Goal: Information Seeking & Learning: Learn about a topic

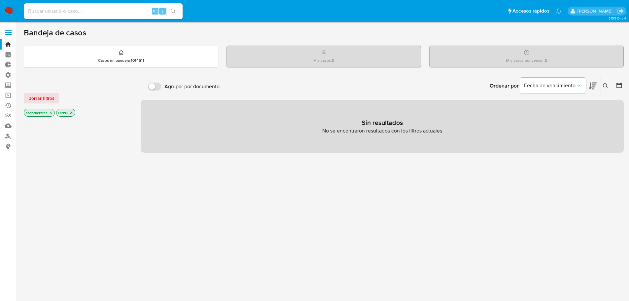
click at [60, 168] on div at bounding box center [77, 230] width 106 height 224
click at [4, 37] on label at bounding box center [8, 32] width 16 height 14
click at [0, 0] on input "checkbox" at bounding box center [0, 0] width 0 height 0
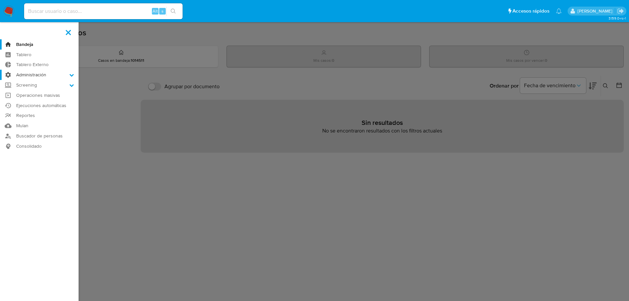
click at [29, 75] on label "Administración" at bounding box center [39, 75] width 79 height 10
click at [0, 0] on input "Administración" at bounding box center [0, 0] width 0 height 0
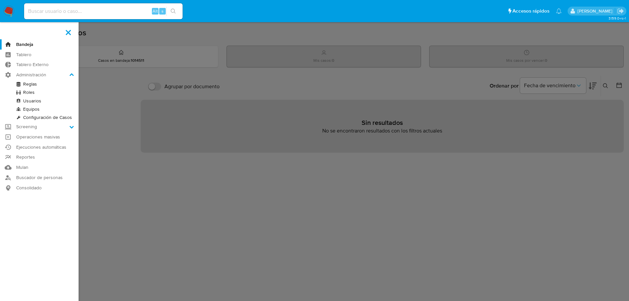
click at [30, 99] on link "Usuarios" at bounding box center [39, 101] width 79 height 8
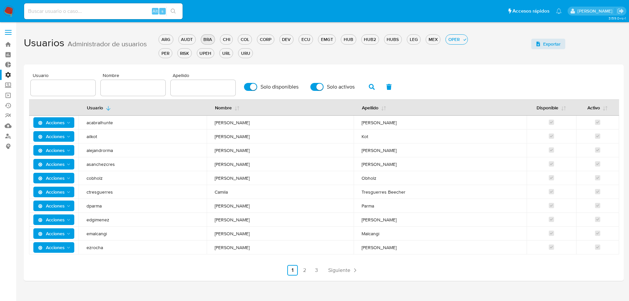
click at [209, 36] on div "BRA" at bounding box center [208, 39] width 14 height 6
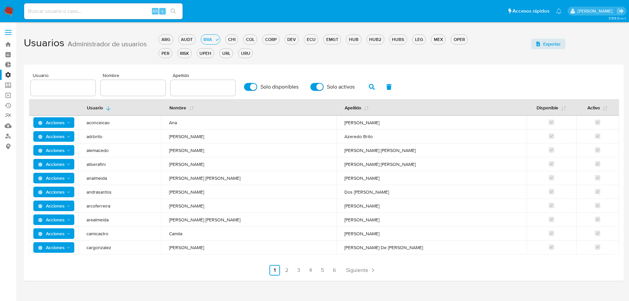
click at [131, 92] on div at bounding box center [133, 88] width 65 height 16
click at [124, 81] on div at bounding box center [133, 88] width 65 height 16
click at [143, 91] on input "text" at bounding box center [133, 87] width 65 height 9
type input "vinicius"
click at [246, 90] on label "Solo disponibles" at bounding box center [271, 87] width 61 height 15
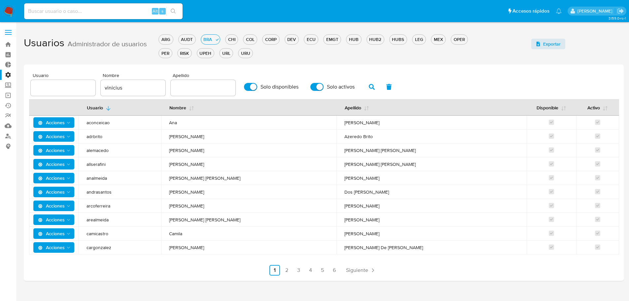
click at [246, 90] on input "Solo disponibles" at bounding box center [250, 87] width 13 height 8
checkbox input "false"
click at [314, 88] on input "Solo activos" at bounding box center [316, 87] width 13 height 8
checkbox input "false"
click at [364, 88] on button "button" at bounding box center [371, 87] width 17 height 16
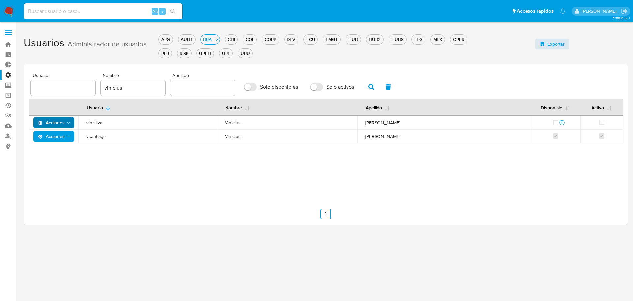
click at [72, 123] on button "Acciones" at bounding box center [53, 122] width 41 height 11
click at [65, 140] on button "Detalle" at bounding box center [54, 139] width 59 height 16
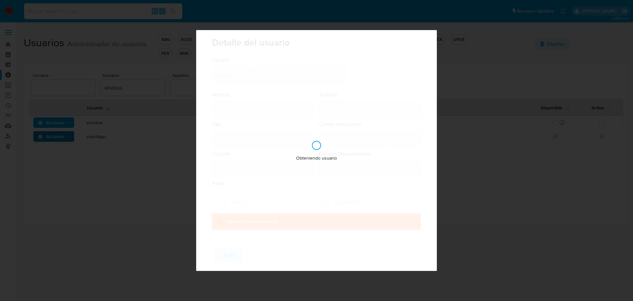
type input "Vinicius"
type input "Moraes Bento Silva"
type input "Brazil"
type input "vinicius.vsilva@mercadolivre.com"
type input "Representante Senior (80001646)"
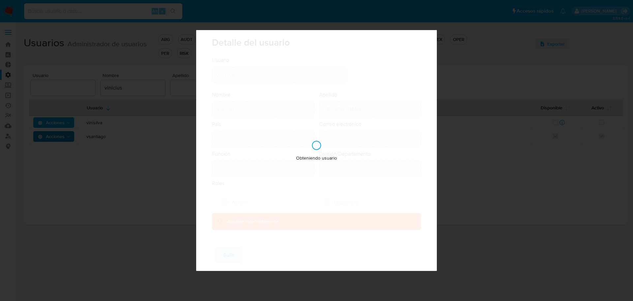
type input "Fraud Prevention Buyer"
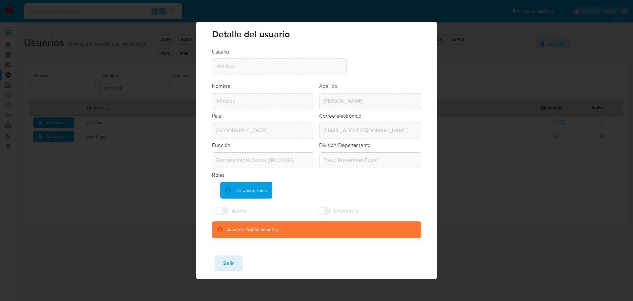
drag, startPoint x: 247, startPoint y: 192, endPoint x: 261, endPoint y: 192, distance: 13.5
click at [261, 192] on div "No posee roles" at bounding box center [252, 190] width 32 height 6
click at [285, 197] on div "No posee roles" at bounding box center [320, 190] width 201 height 17
click at [233, 262] on span "Salir" at bounding box center [228, 263] width 11 height 15
checkbox input "true"
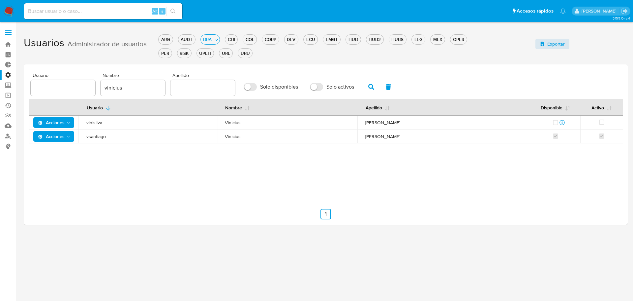
click at [68, 138] on icon "Acciones" at bounding box center [68, 136] width 5 height 5
click at [65, 152] on button "Detalle" at bounding box center [54, 153] width 59 height 16
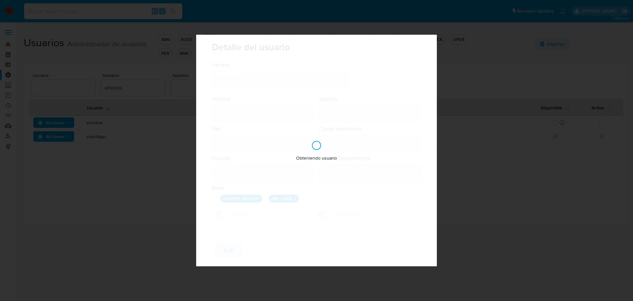
type input "Vinicius"
type input "Santiago Souza"
type input "Brazil"
type input "vinicius.santiago@mercadolivre.com"
type input "Analista (80001644)"
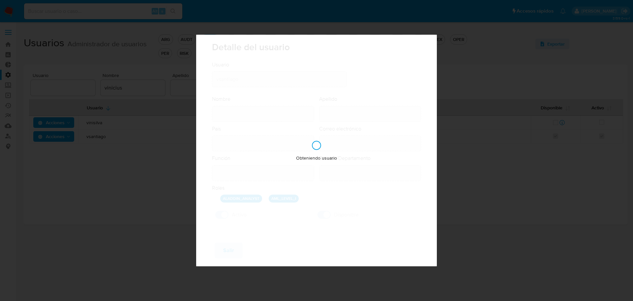
type input "Risk & Compliance AML Countries"
checkbox input "true"
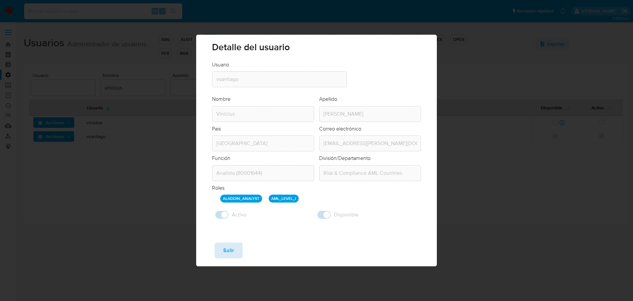
click at [221, 252] on button "Salir" at bounding box center [229, 250] width 28 height 16
checkbox input "false"
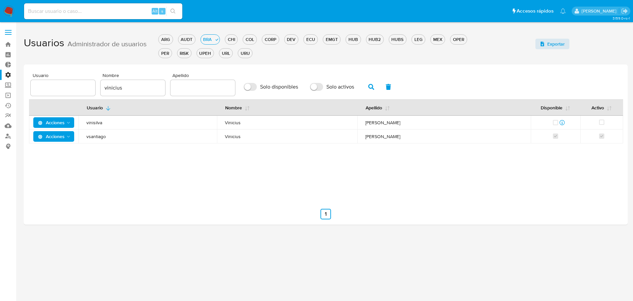
click at [65, 138] on span "Acciones" at bounding box center [54, 136] width 33 height 9
click at [68, 152] on button "Detalle" at bounding box center [54, 153] width 59 height 16
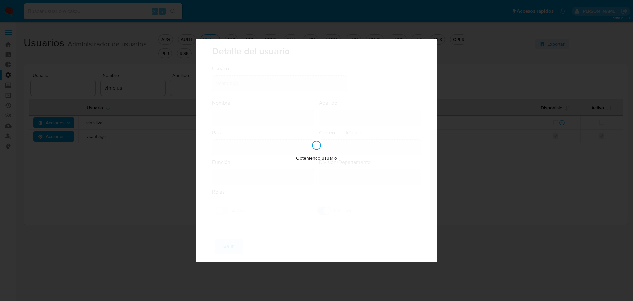
type input "Vinicius"
type input "Santiago Souza"
type input "Brazil"
type input "vinicius.santiago@mercadolivre.com"
type input "Analista (80001644)"
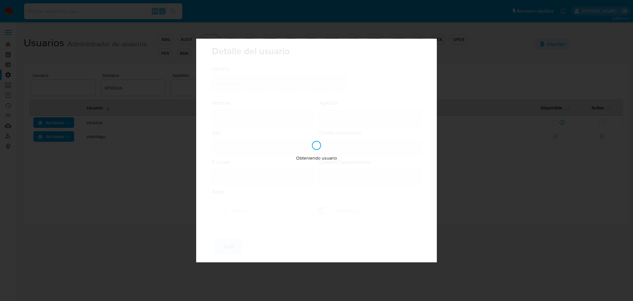
type input "Risk & Compliance AML Countries"
checkbox input "true"
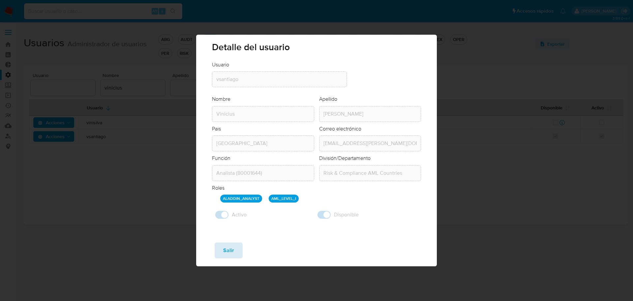
click at [225, 254] on span "Salir" at bounding box center [228, 250] width 11 height 15
checkbox input "false"
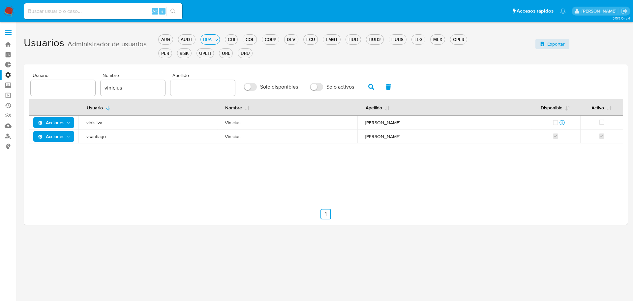
click at [10, 36] on label at bounding box center [8, 32] width 16 height 14
click at [0, 0] on input "checkbox" at bounding box center [0, 0] width 0 height 0
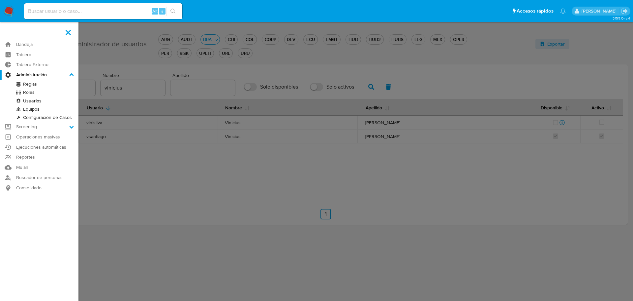
click at [41, 115] on link "Configuración de Casos" at bounding box center [39, 117] width 79 height 8
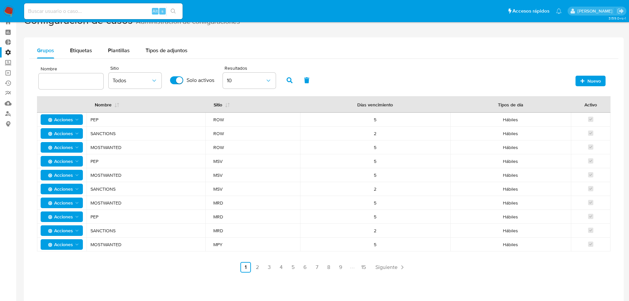
scroll to position [33, 0]
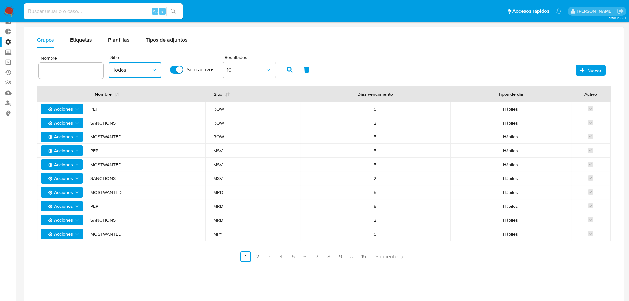
click at [138, 75] on button "Todos" at bounding box center [135, 70] width 53 height 16
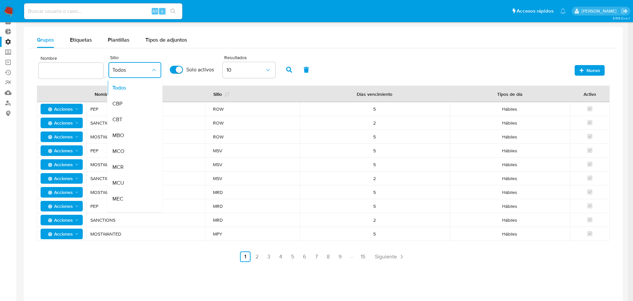
click at [133, 114] on div "CBT" at bounding box center [132, 120] width 38 height 16
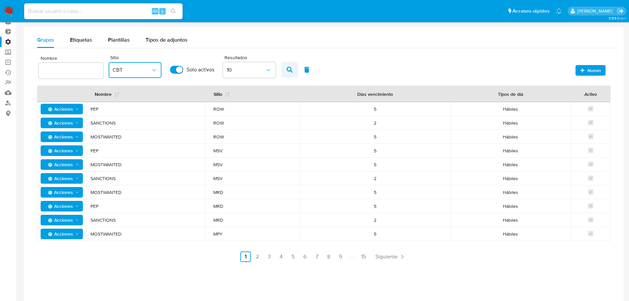
click at [291, 68] on icon "button" at bounding box center [289, 70] width 6 height 6
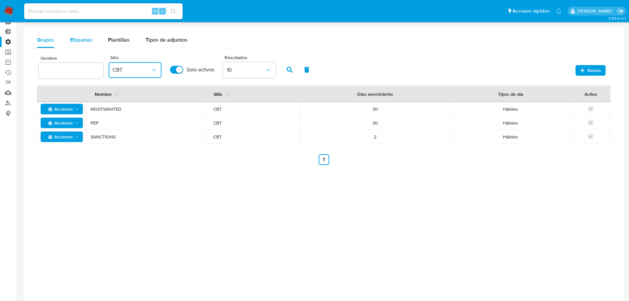
click at [81, 40] on span "Etiquetas" at bounding box center [81, 40] width 22 height 8
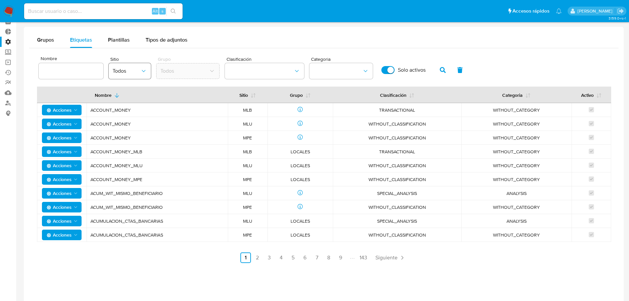
click at [140, 71] on span "Todos" at bounding box center [127, 71] width 28 height 7
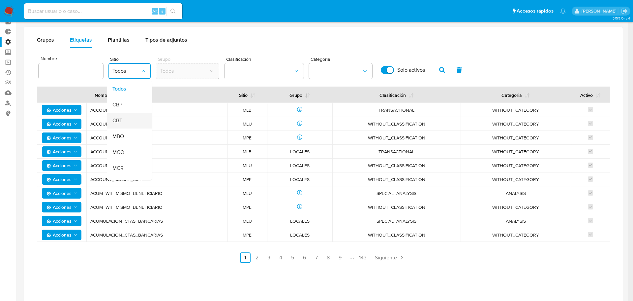
click at [138, 120] on li "CBT" at bounding box center [129, 121] width 45 height 16
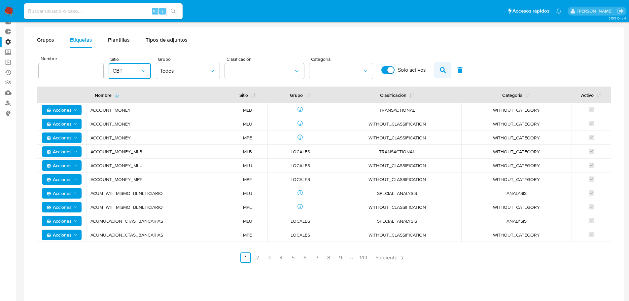
click at [441, 71] on icon "button" at bounding box center [442, 70] width 6 height 6
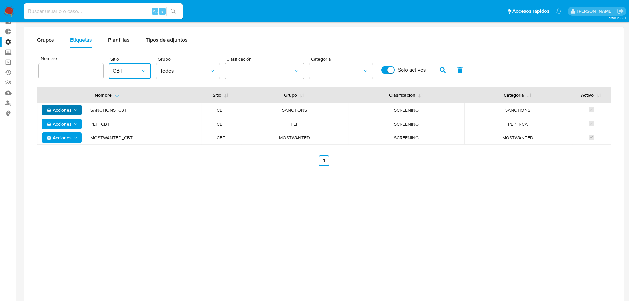
click at [68, 107] on span "Acciones" at bounding box center [59, 110] width 25 height 11
click at [71, 124] on button "Ver registros" at bounding box center [61, 126] width 59 height 16
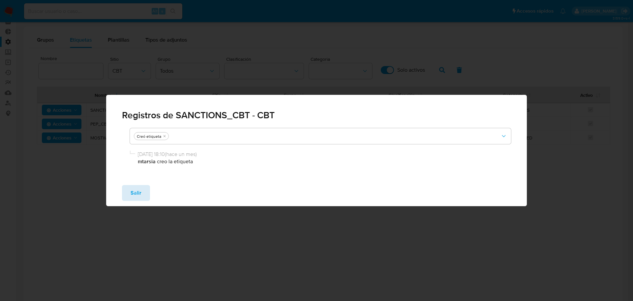
click at [142, 192] on button "Salir" at bounding box center [136, 193] width 28 height 16
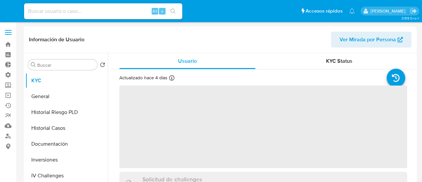
select select "10"
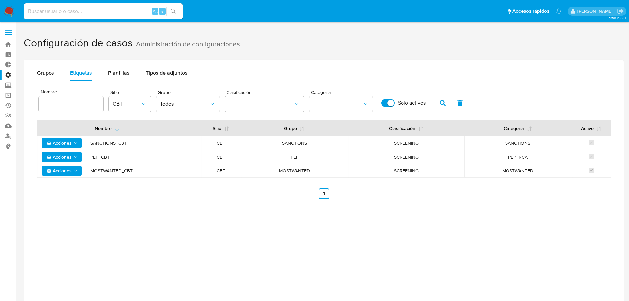
scroll to position [33, 0]
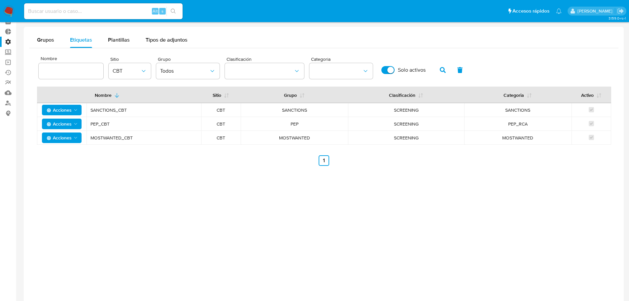
click at [87, 11] on input at bounding box center [103, 11] width 158 height 9
paste input "165522995"
type input "165522995"
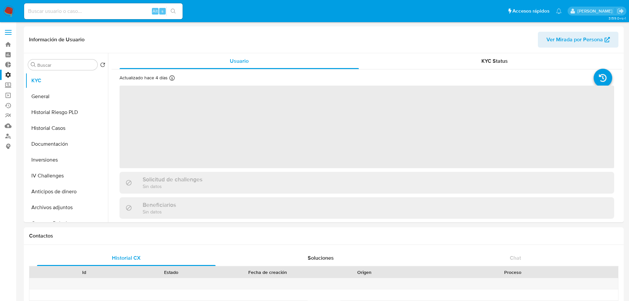
select select "10"
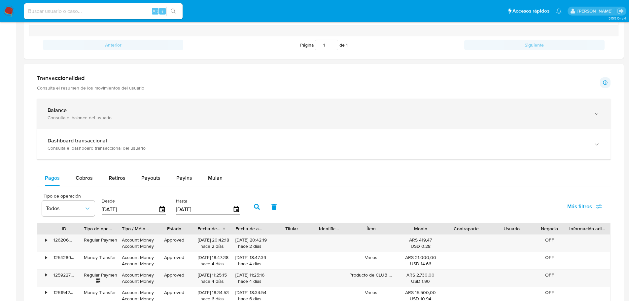
scroll to position [228, 0]
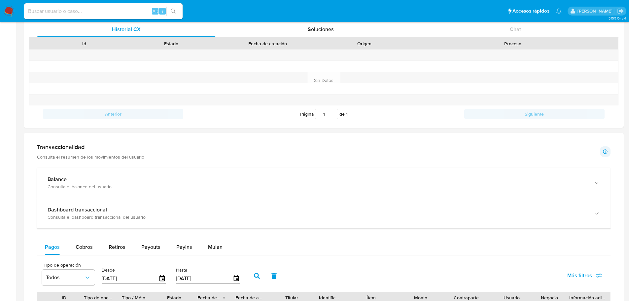
drag, startPoint x: 75, startPoint y: 214, endPoint x: 291, endPoint y: 156, distance: 223.3
click at [76, 214] on div "Consulta el dashboard transaccional del usuario" at bounding box center [317, 217] width 539 height 6
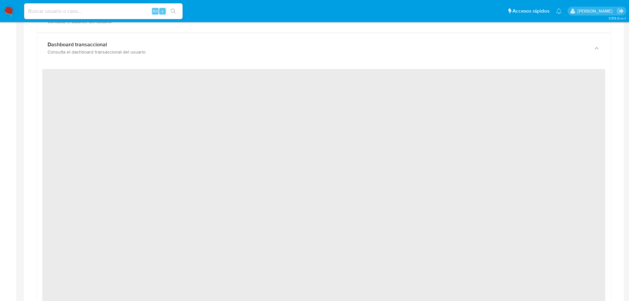
scroll to position [426, 0]
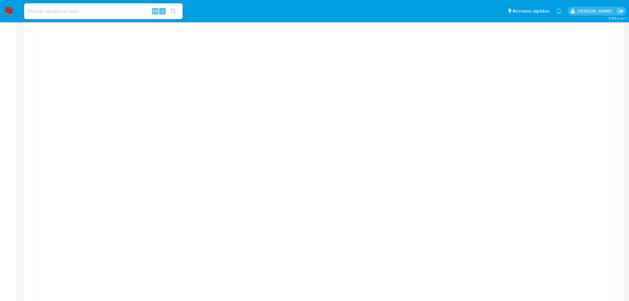
click at [87, 107] on div at bounding box center [323, 183] width 563 height 297
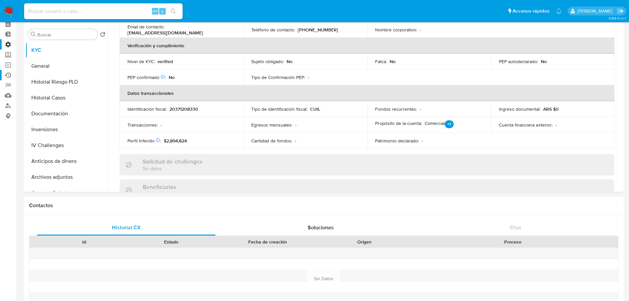
scroll to position [0, 0]
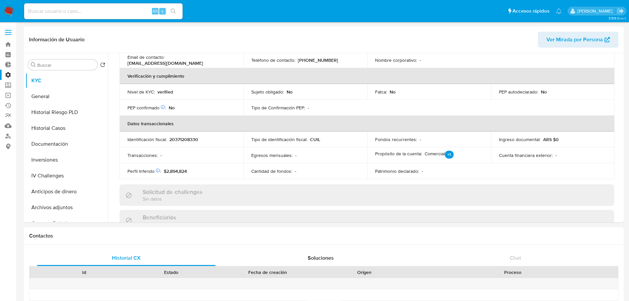
click at [9, 35] on label at bounding box center [8, 32] width 16 height 14
click at [0, 0] on input "checkbox" at bounding box center [0, 0] width 0 height 0
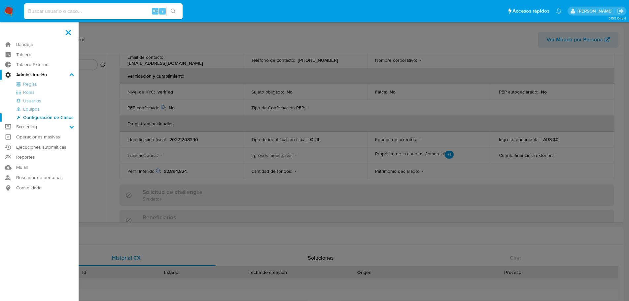
click at [36, 117] on link "Configuración de Casos" at bounding box center [39, 117] width 79 height 8
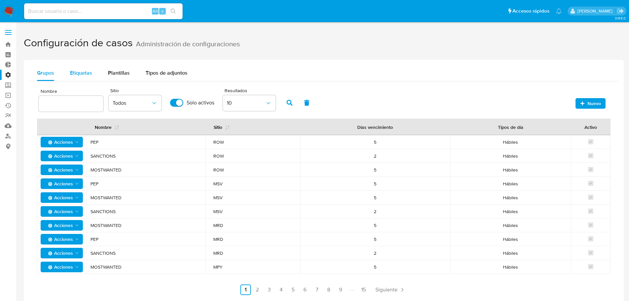
click at [81, 74] on span "Etiquetas" at bounding box center [81, 73] width 22 height 8
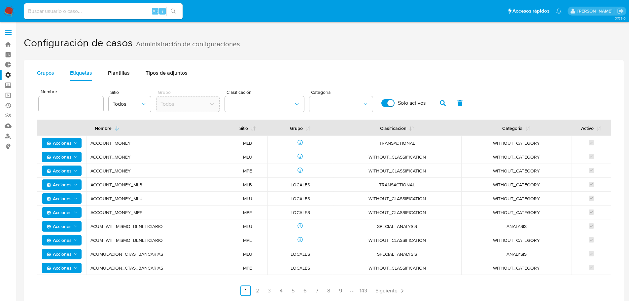
click at [48, 72] on span "Grupos" at bounding box center [45, 73] width 17 height 8
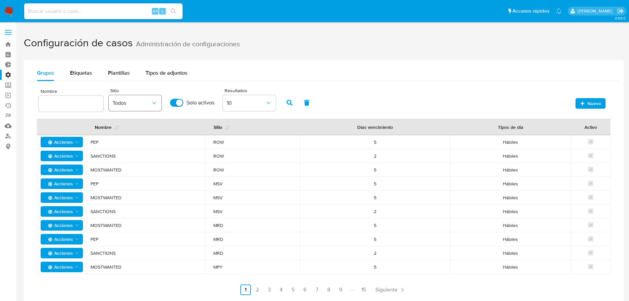
click at [120, 102] on span "Todos" at bounding box center [132, 103] width 38 height 7
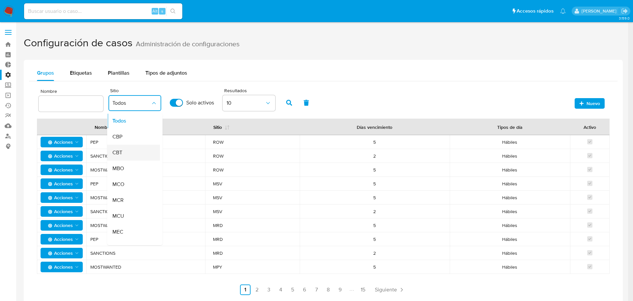
drag, startPoint x: 126, startPoint y: 138, endPoint x: 126, endPoint y: 150, distance: 12.2
click at [126, 150] on ul "Todos CBP CBT MBO MCO MCR MCU MEC MGT MHN MLA MLB MLC MLM MLU MLV MNI MPA MPE M…" at bounding box center [133, 303] width 53 height 380
click at [126, 150] on div "CBT" at bounding box center [132, 153] width 38 height 16
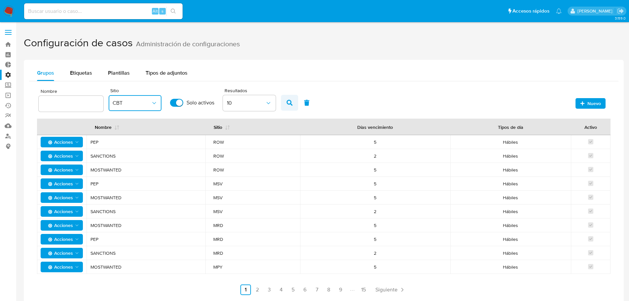
click at [283, 102] on button "button" at bounding box center [289, 103] width 17 height 16
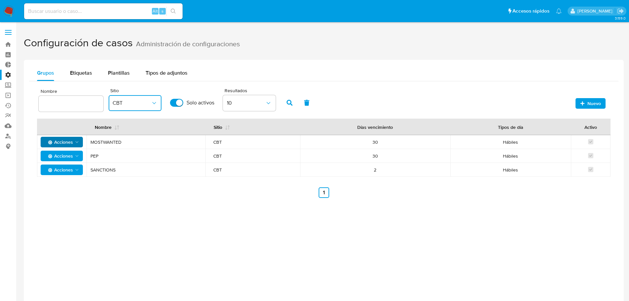
click at [78, 139] on span "Acciones" at bounding box center [62, 141] width 34 height 9
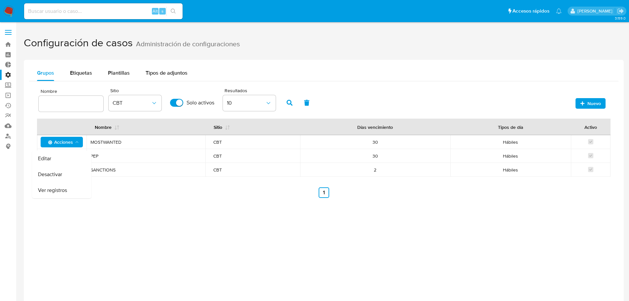
click at [155, 216] on div "Grupos Etiquetas Plantillas Tipos de adjuntos Nombre Sitio CBT Solo activos Res…" at bounding box center [323, 210] width 599 height 301
click at [74, 144] on icon "Acciones" at bounding box center [76, 141] width 5 height 5
click at [72, 188] on button "Ver registros" at bounding box center [61, 190] width 59 height 16
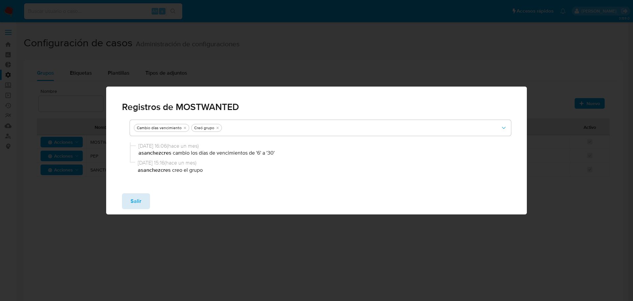
click at [144, 202] on button "Salir" at bounding box center [136, 201] width 28 height 16
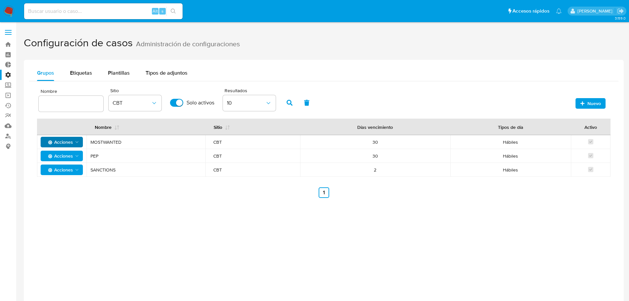
click at [170, 230] on div "Grupos Etiquetas Plantillas Tipos de adjuntos Nombre Sitio CBT Solo activos Res…" at bounding box center [323, 210] width 599 height 301
click at [155, 101] on icon "button" at bounding box center [154, 103] width 7 height 7
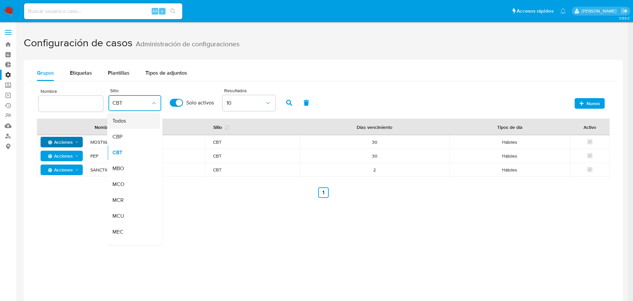
click at [137, 124] on div "Todos" at bounding box center [132, 121] width 38 height 16
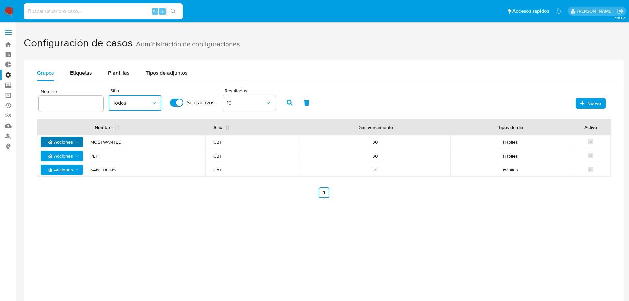
click at [151, 105] on icon "button" at bounding box center [154, 103] width 7 height 7
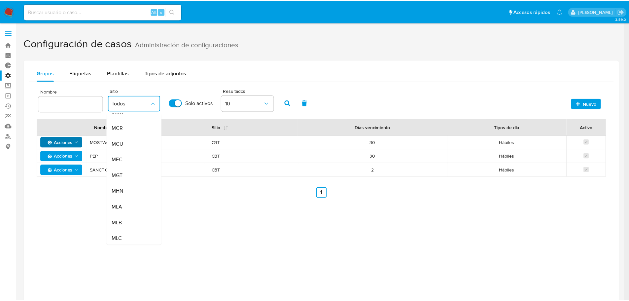
scroll to position [99, 0]
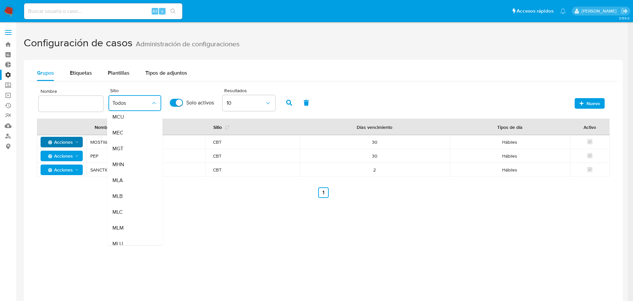
click at [141, 183] on div "MLA" at bounding box center [132, 180] width 38 height 16
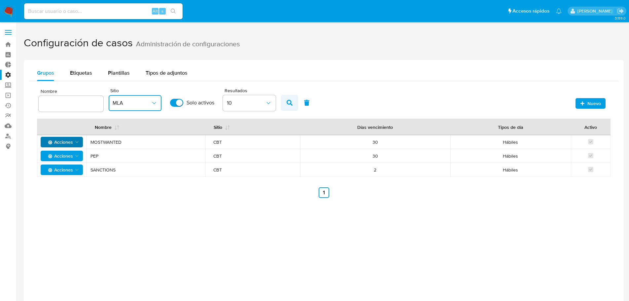
click at [289, 102] on icon "button" at bounding box center [289, 103] width 6 height 6
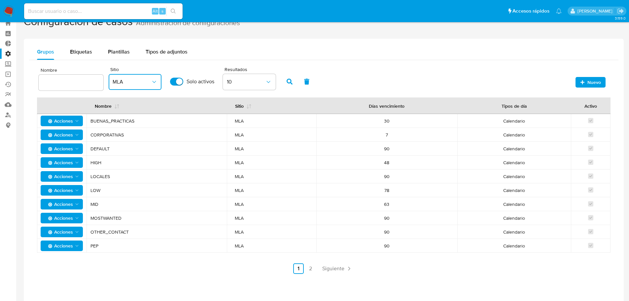
scroll to position [33, 0]
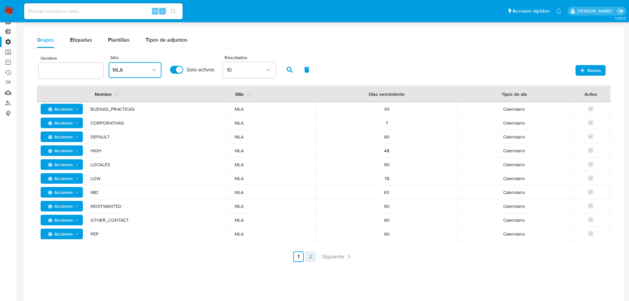
click at [313, 257] on link "2" at bounding box center [310, 256] width 11 height 11
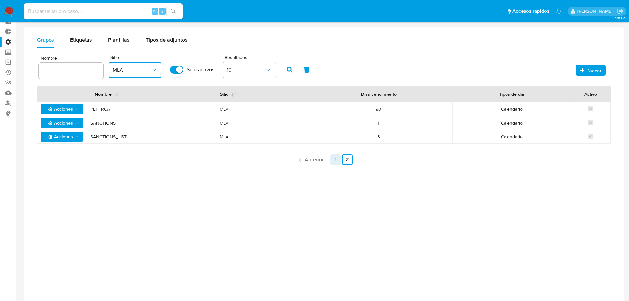
click at [332, 162] on link "1" at bounding box center [335, 159] width 11 height 11
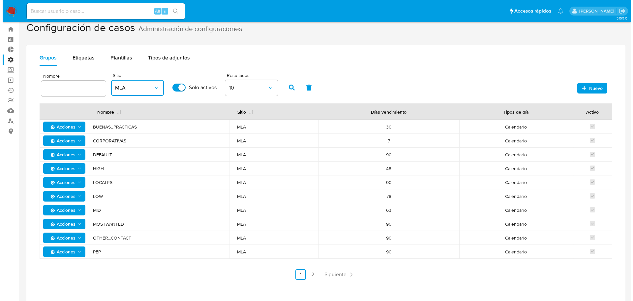
scroll to position [0, 0]
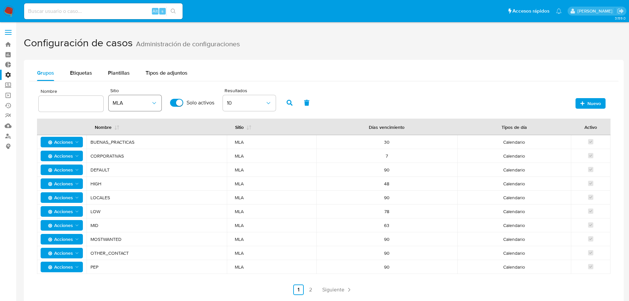
click at [128, 105] on span "MLA" at bounding box center [132, 103] width 38 height 7
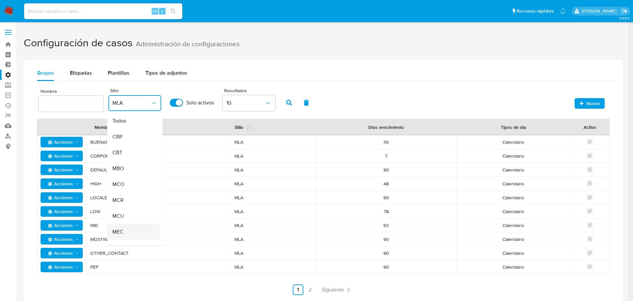
scroll to position [100, 0]
drag, startPoint x: 129, startPoint y: 208, endPoint x: 235, endPoint y: 143, distance: 124.2
click at [129, 208] on div "MLC" at bounding box center [132, 211] width 38 height 16
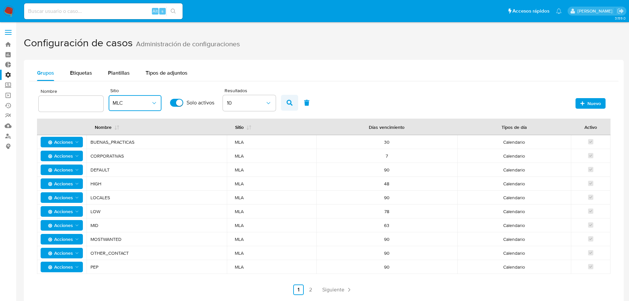
click at [284, 104] on button "button" at bounding box center [289, 103] width 17 height 16
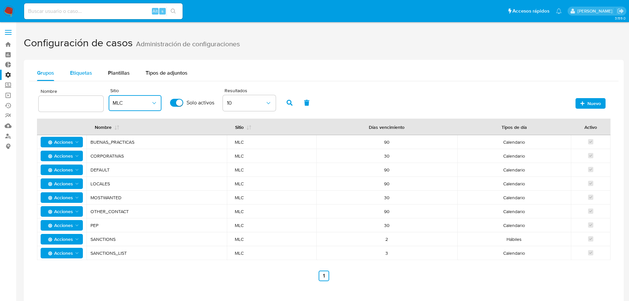
click at [82, 73] on span "Etiquetas" at bounding box center [81, 73] width 22 height 8
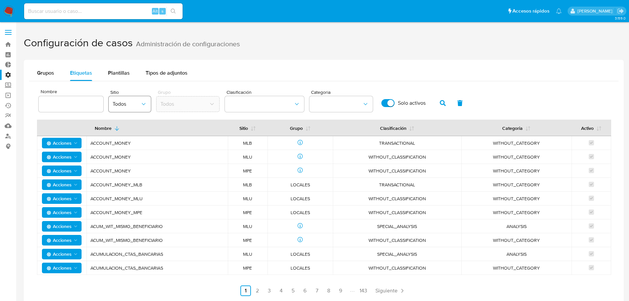
click at [127, 104] on span "Todos" at bounding box center [127, 104] width 28 height 7
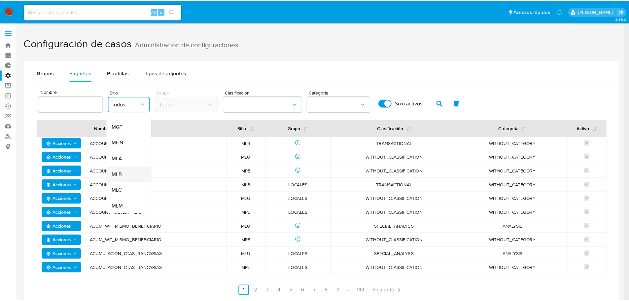
scroll to position [132, 0]
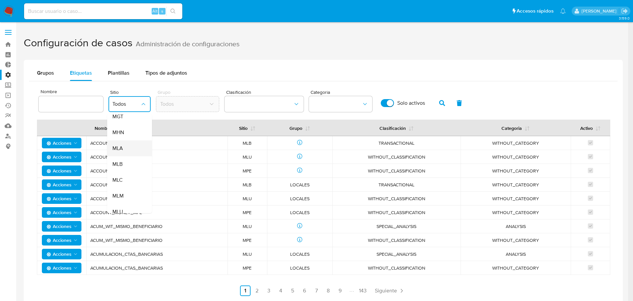
click at [123, 152] on div "MLA" at bounding box center [128, 148] width 30 height 16
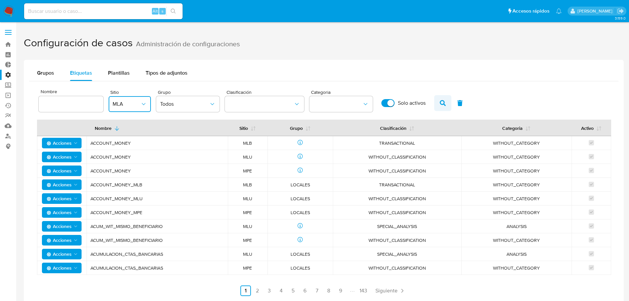
click at [444, 105] on icon "button" at bounding box center [442, 103] width 6 height 6
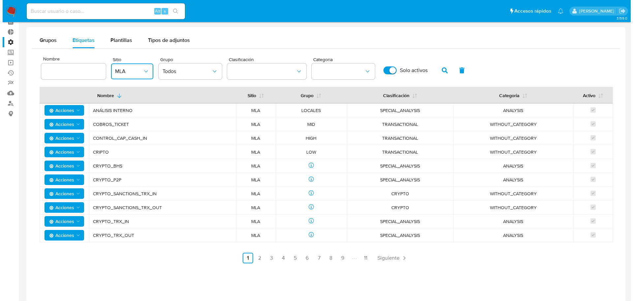
scroll to position [33, 0]
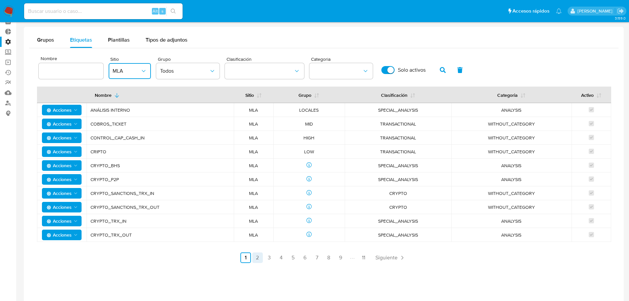
click at [258, 257] on link "2" at bounding box center [257, 257] width 11 height 11
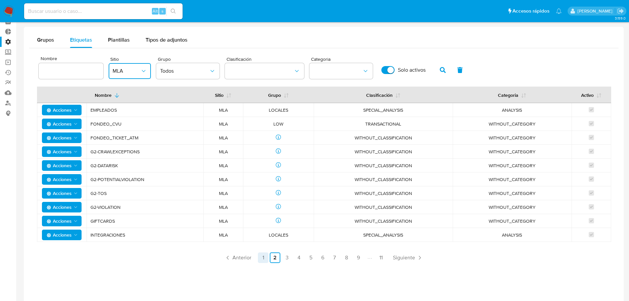
click at [261, 258] on link "1" at bounding box center [263, 257] width 11 height 11
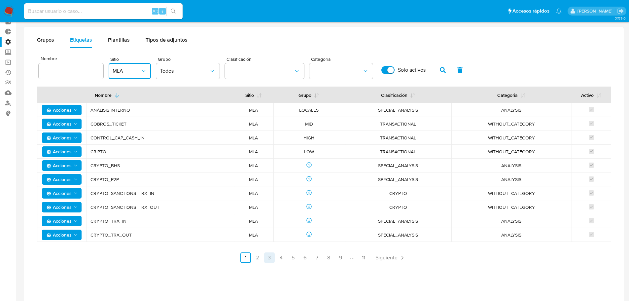
click at [273, 259] on link "3" at bounding box center [269, 257] width 11 height 11
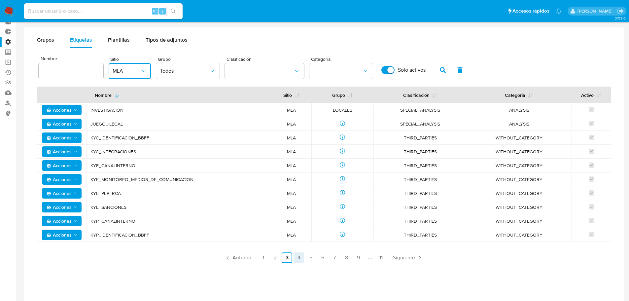
click at [301, 259] on link "4" at bounding box center [298, 257] width 11 height 11
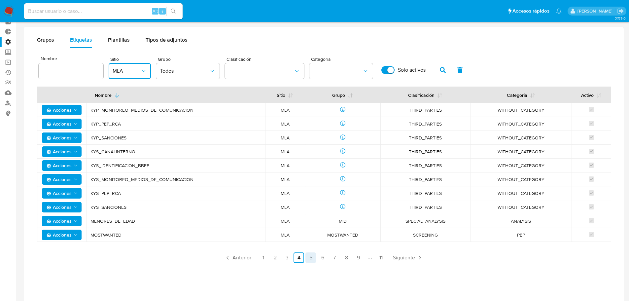
click at [311, 259] on link "5" at bounding box center [310, 257] width 11 height 11
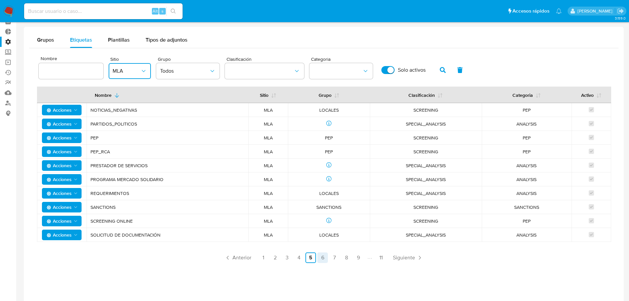
click at [322, 258] on link "6" at bounding box center [322, 257] width 11 height 11
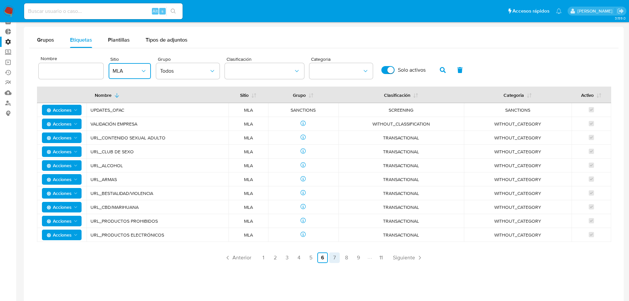
click at [339, 259] on link "7" at bounding box center [334, 257] width 11 height 11
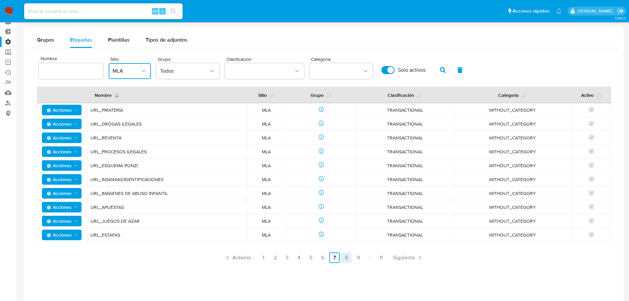
click at [345, 259] on link "8" at bounding box center [346, 257] width 11 height 11
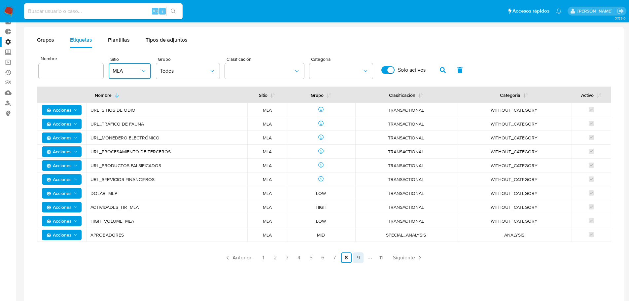
click at [358, 259] on link "9" at bounding box center [358, 257] width 11 height 11
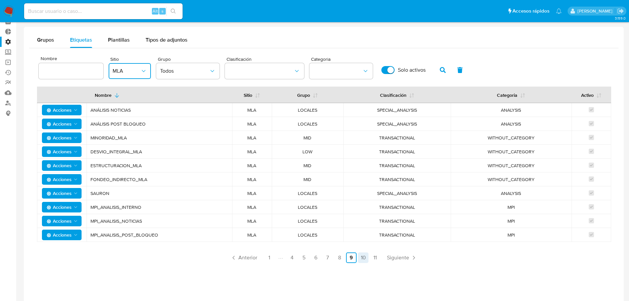
click at [366, 258] on link "10" at bounding box center [363, 257] width 11 height 11
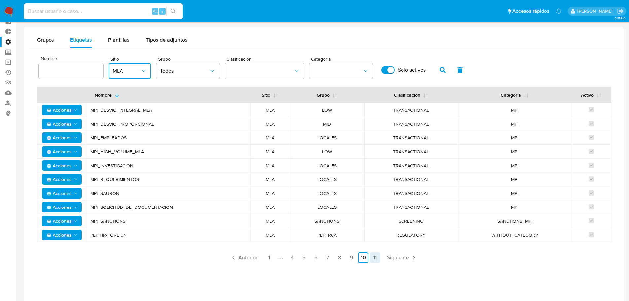
click at [374, 258] on link "11" at bounding box center [375, 257] width 11 height 11
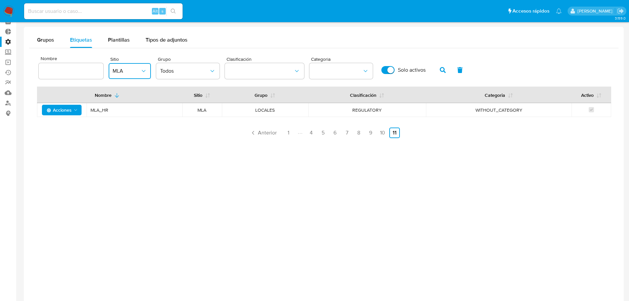
click at [119, 74] on span "MLA" at bounding box center [127, 71] width 28 height 7
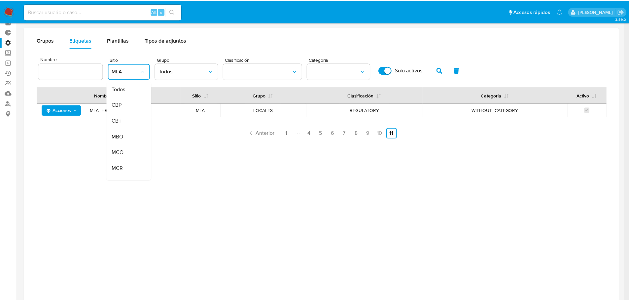
scroll to position [117, 0]
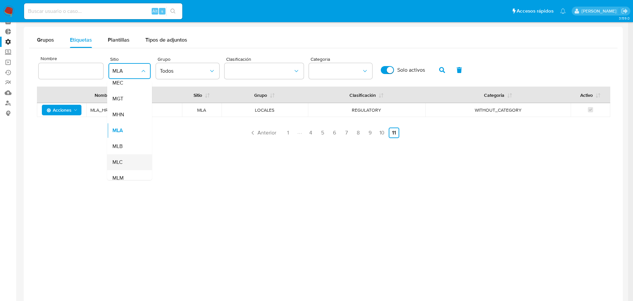
click at [129, 161] on div "MLC" at bounding box center [128, 162] width 30 height 16
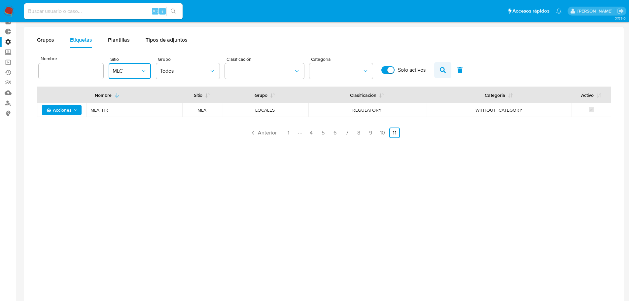
click at [437, 71] on button "button" at bounding box center [442, 70] width 17 height 16
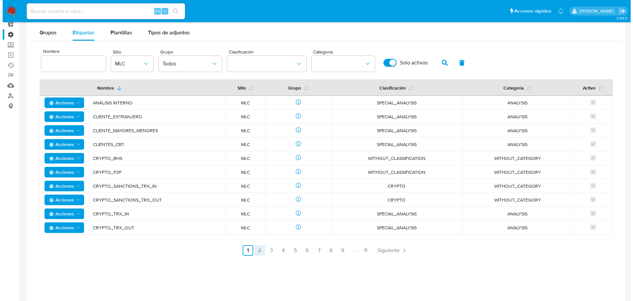
scroll to position [33, 0]
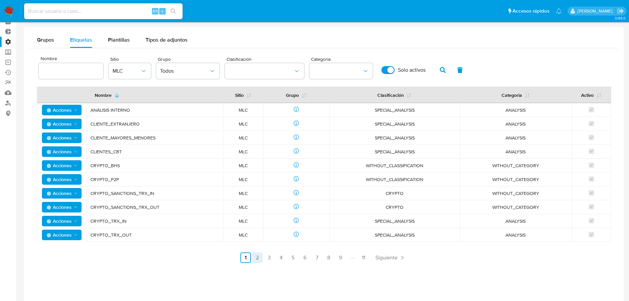
click at [257, 255] on link "2" at bounding box center [257, 257] width 11 height 11
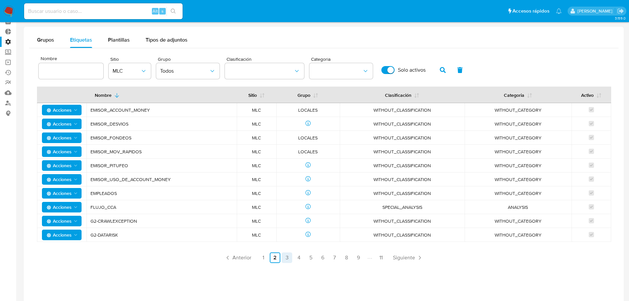
click at [285, 257] on link "3" at bounding box center [286, 257] width 11 height 11
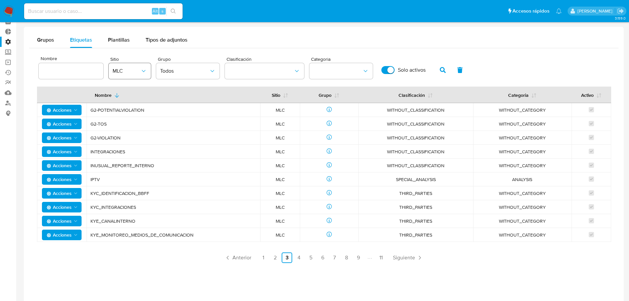
click at [138, 71] on span "MLC" at bounding box center [127, 71] width 28 height 7
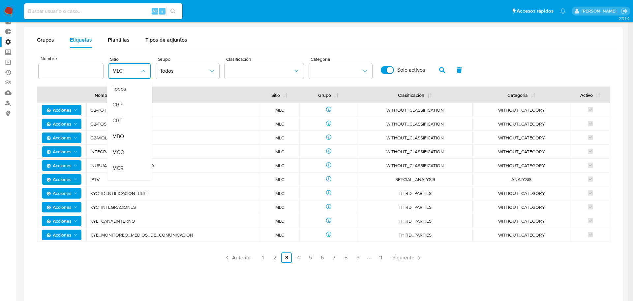
scroll to position [148, 0]
click at [133, 147] on div "MLM" at bounding box center [128, 146] width 30 height 16
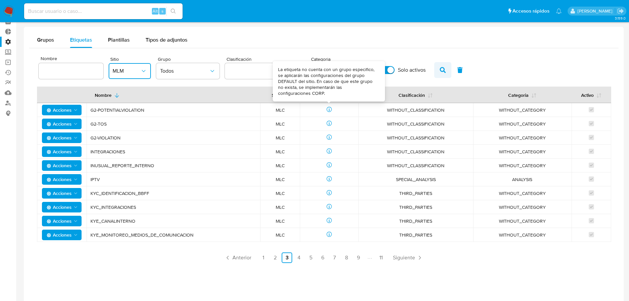
click at [445, 69] on icon "button" at bounding box center [442, 70] width 6 height 6
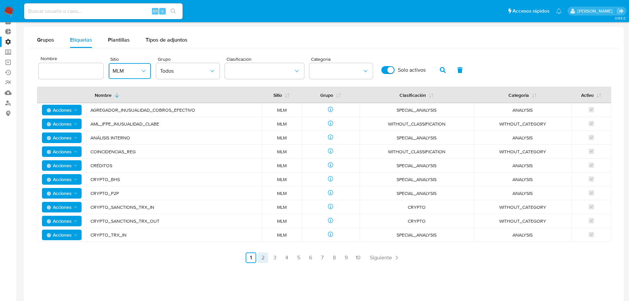
click at [266, 257] on link "2" at bounding box center [262, 257] width 11 height 11
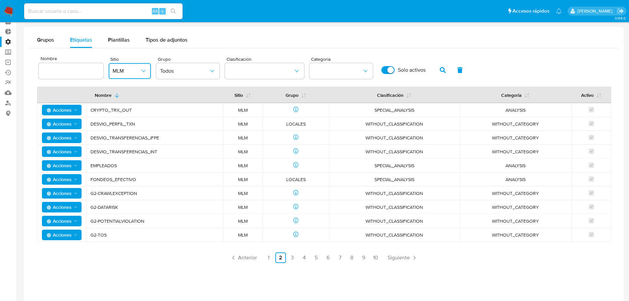
drag, startPoint x: 115, startPoint y: 138, endPoint x: 168, endPoint y: 138, distance: 53.1
click at [168, 138] on span "DESVIO_TRANSFERENCIAS_IFPE" at bounding box center [154, 138] width 128 height 6
drag, startPoint x: 104, startPoint y: 152, endPoint x: 151, endPoint y: 151, distance: 47.5
click at [151, 151] on span "DESVIO_TRANSFERENCIAS_INT" at bounding box center [154, 151] width 128 height 6
click at [162, 152] on span "DESVIO_TRANSFERENCIAS_INT" at bounding box center [154, 151] width 128 height 6
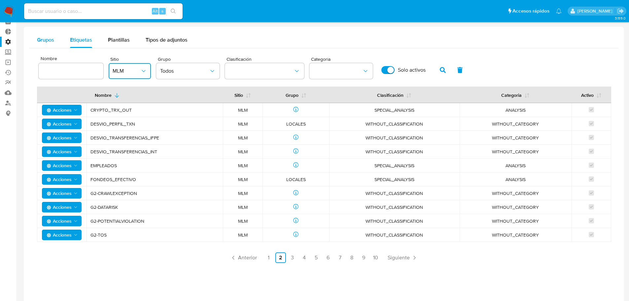
click at [54, 42] on button "Grupos" at bounding box center [45, 40] width 33 height 16
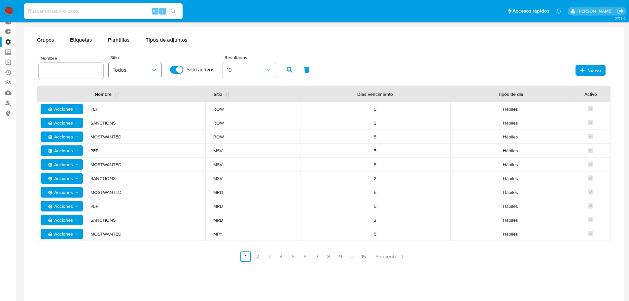
click at [150, 75] on button "Todos" at bounding box center [135, 70] width 53 height 16
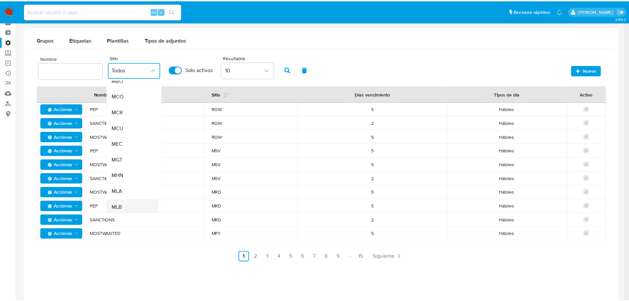
scroll to position [66, 0]
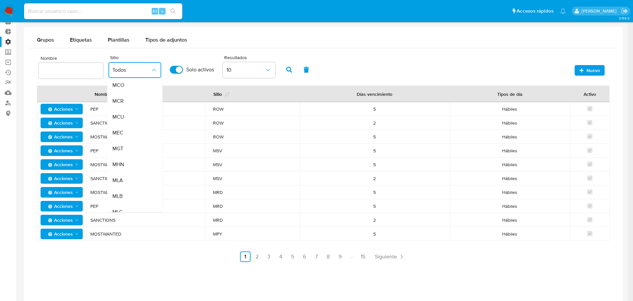
click at [130, 183] on div "MLA" at bounding box center [132, 180] width 38 height 16
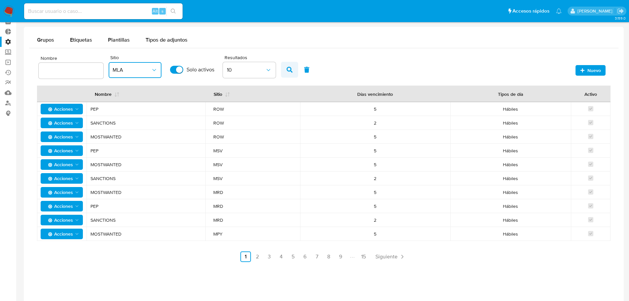
click at [296, 67] on button "button" at bounding box center [289, 70] width 17 height 16
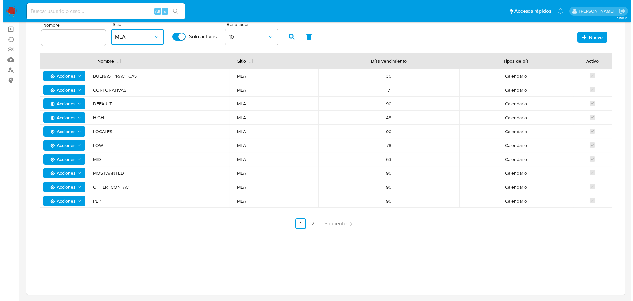
scroll to position [33, 0]
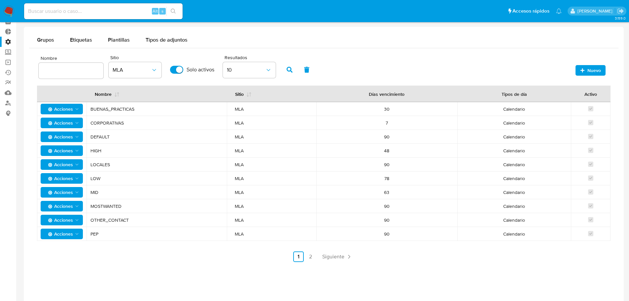
drag, startPoint x: 117, startPoint y: 274, endPoint x: 114, endPoint y: 249, distance: 25.9
click at [117, 274] on div "Grupos Etiquetas Plantillas Tipos de adjuntos Nombre Sitio MLA Solo activos Res…" at bounding box center [323, 177] width 599 height 301
click at [79, 40] on span "Etiquetas" at bounding box center [81, 40] width 22 height 8
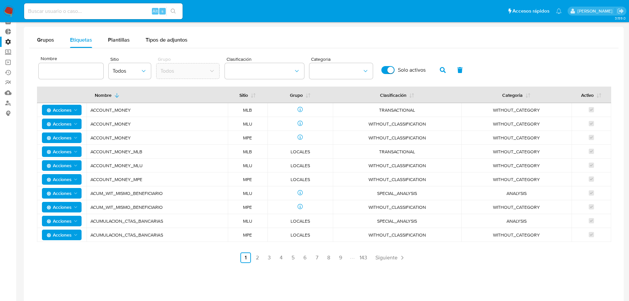
drag, startPoint x: 537, startPoint y: 60, endPoint x: 588, endPoint y: 77, distance: 53.0
click at [588, 77] on div "Nombre Sitio Todos Grupo Todos Clasificación Categoria Solo activos" at bounding box center [323, 68] width 573 height 31
drag, startPoint x: 613, startPoint y: 62, endPoint x: 606, endPoint y: 79, distance: 18.3
click at [606, 79] on div "Nombre Sitio Todos Grupo Todos Clasificación Categoria Solo activos" at bounding box center [323, 68] width 573 height 31
click at [77, 109] on icon "Acciones" at bounding box center [75, 109] width 5 height 5
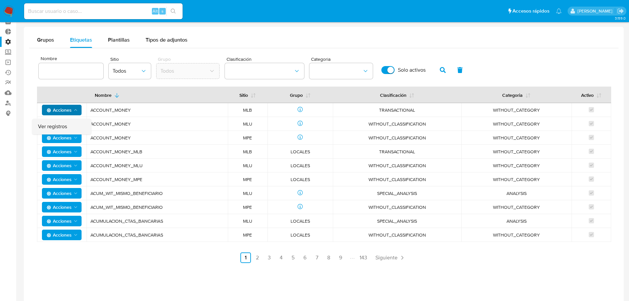
click at [73, 127] on button "Ver registros" at bounding box center [61, 126] width 59 height 16
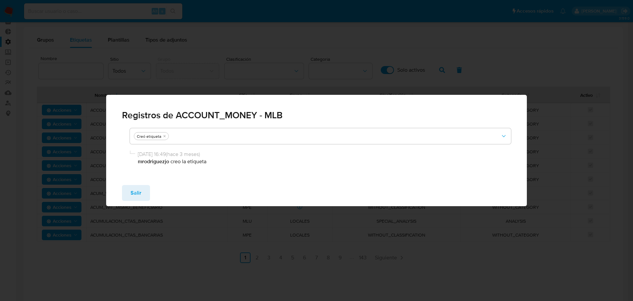
click at [135, 193] on span "Salir" at bounding box center [136, 192] width 11 height 15
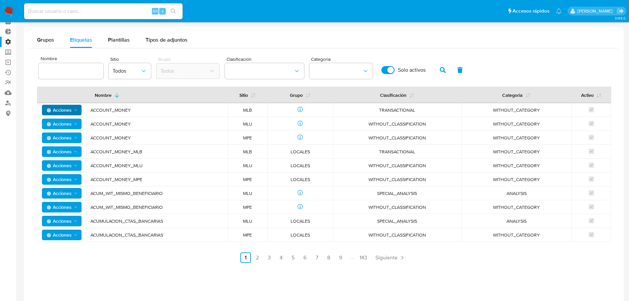
drag, startPoint x: 377, startPoint y: 109, endPoint x: 417, endPoint y: 108, distance: 39.9
click at [417, 108] on span "TRANSACTIONAL" at bounding box center [396, 110] width 113 height 6
drag, startPoint x: 495, startPoint y: 110, endPoint x: 538, endPoint y: 113, distance: 43.3
click at [535, 113] on span "WITHOUT_CATEGORY" at bounding box center [516, 110] width 94 height 6
click at [542, 113] on span "WITHOUT_CATEGORY" at bounding box center [516, 110] width 94 height 6
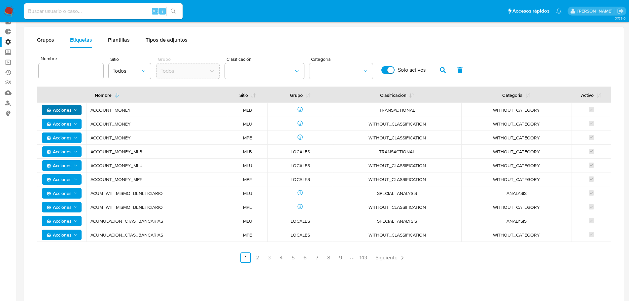
click at [45, 48] on div "Nombre Sitio Todos Grupo Todos Clasificación Categoria Solo activos Nombre Siti…" at bounding box center [323, 158] width 589 height 220
click at [44, 42] on span "Grupos" at bounding box center [45, 40] width 17 height 8
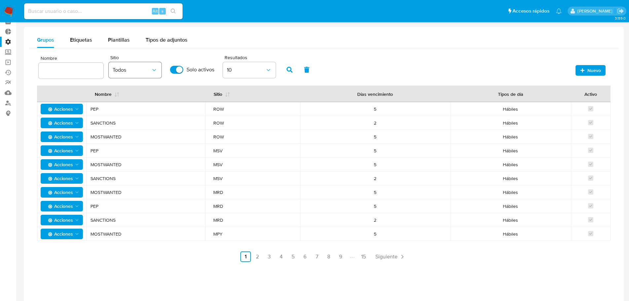
click at [154, 71] on icon "button" at bounding box center [154, 70] width 7 height 7
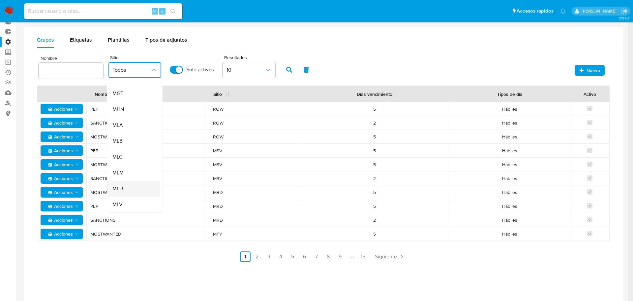
scroll to position [132, 0]
click at [131, 177] on div "MLU" at bounding box center [132, 178] width 38 height 16
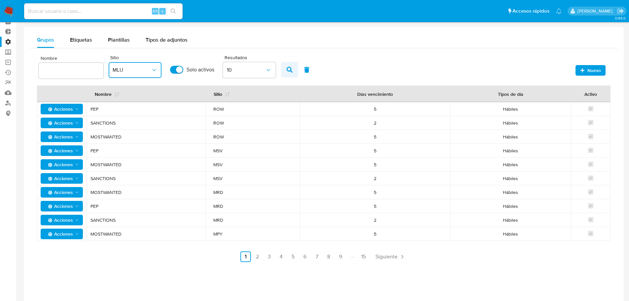
click at [289, 71] on icon "button" at bounding box center [289, 70] width 6 height 6
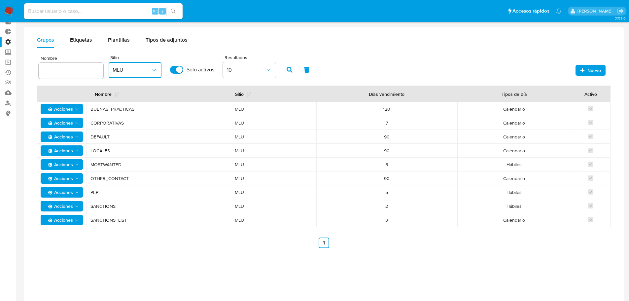
click at [115, 107] on span "BUENAS_PRACTICAS" at bounding box center [156, 109] width 132 height 6
click at [106, 124] on span "CORPORATIVAS" at bounding box center [156, 123] width 132 height 6
click at [107, 124] on span "CORPORATIVAS" at bounding box center [156, 123] width 132 height 6
click at [105, 134] on span "DEFAULT" at bounding box center [156, 137] width 132 height 6
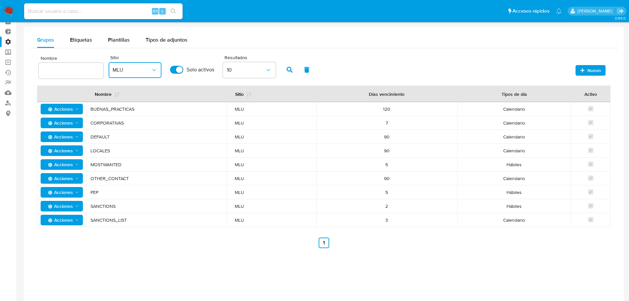
click at [103, 147] on td "LOCALES" at bounding box center [156, 151] width 140 height 14
click at [104, 166] on span "MOSTWANTED" at bounding box center [156, 164] width 132 height 6
click at [107, 176] on span "OTHER_CONTACT" at bounding box center [156, 178] width 132 height 6
drag, startPoint x: 285, startPoint y: 182, endPoint x: 545, endPoint y: 193, distance: 260.6
click at [548, 196] on tr "Acciones PEP MLU 5 Hábiles" at bounding box center [323, 192] width 573 height 14
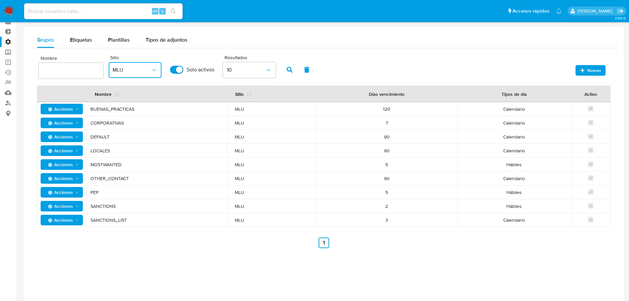
click at [544, 192] on span "Hábiles" at bounding box center [514, 192] width 98 height 6
click at [581, 70] on icon "button" at bounding box center [582, 70] width 5 height 5
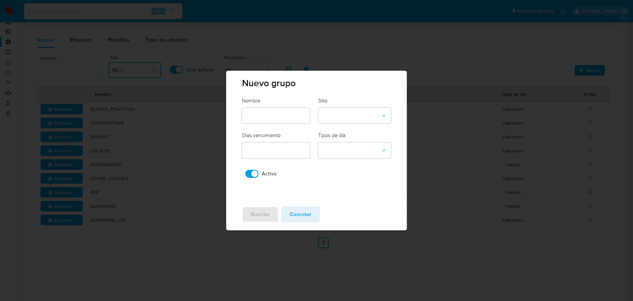
click at [292, 113] on input "text" at bounding box center [276, 115] width 68 height 9
click at [352, 109] on button "site-dropdown" at bounding box center [354, 116] width 73 height 16
click at [347, 129] on div "CBT" at bounding box center [352, 131] width 61 height 16
click at [272, 112] on input "text" at bounding box center [276, 115] width 68 height 9
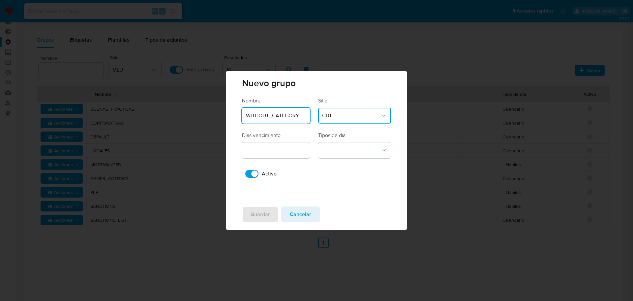
type input "WITHOUT_CATEGORY"
click at [280, 151] on input "number" at bounding box center [276, 150] width 68 height 9
click at [339, 156] on button "business-days-dropdown" at bounding box center [354, 150] width 73 height 16
click at [355, 209] on div "Guardar Cancelar" at bounding box center [316, 215] width 180 height 29
click at [308, 211] on span "Cancelar" at bounding box center [300, 214] width 21 height 15
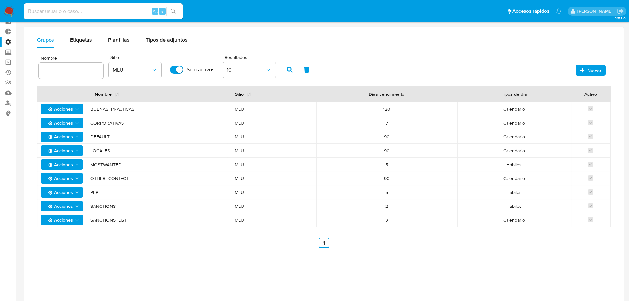
click at [272, 259] on div "Grupos Etiquetas Plantillas Tipos de adjuntos Nombre Sitio MLU Solo activos Res…" at bounding box center [323, 177] width 599 height 301
click at [79, 42] on span "Etiquetas" at bounding box center [81, 40] width 22 height 8
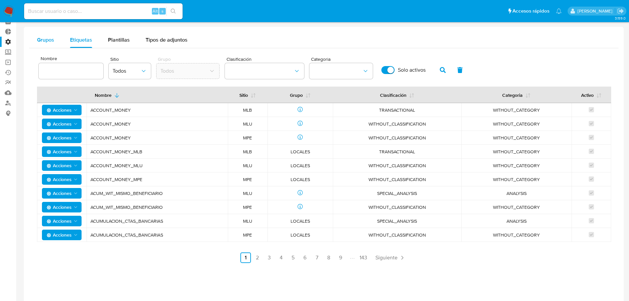
click at [48, 39] on span "Grupos" at bounding box center [45, 40] width 17 height 8
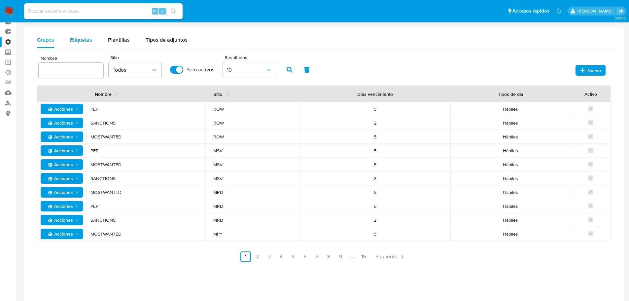
click at [81, 42] on span "Etiquetas" at bounding box center [81, 40] width 22 height 8
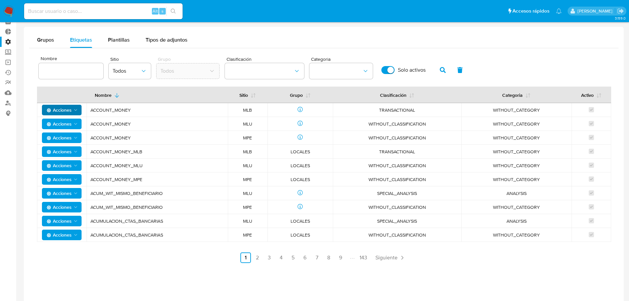
click at [76, 110] on icon "Acciones" at bounding box center [75, 109] width 5 height 5
click at [72, 127] on button "Ver registros" at bounding box center [61, 126] width 59 height 16
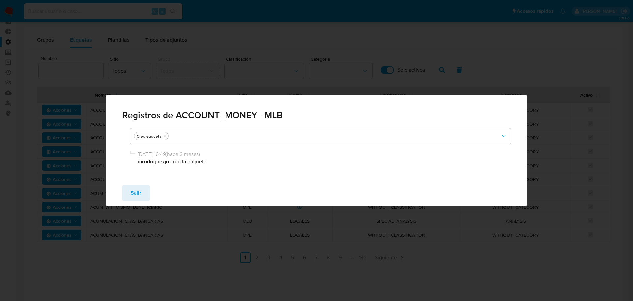
drag, startPoint x: 148, startPoint y: 161, endPoint x: 171, endPoint y: 160, distance: 22.4
click at [170, 160] on b "mrodriguezjo" at bounding box center [154, 161] width 33 height 8
click at [191, 161] on p "mrodriguezjo creo la etiqueta" at bounding box center [323, 161] width 371 height 7
click at [140, 188] on span "Salir" at bounding box center [136, 192] width 11 height 15
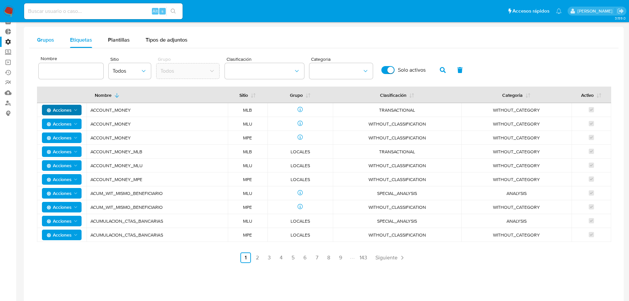
click at [48, 41] on span "Grupos" at bounding box center [45, 40] width 17 height 8
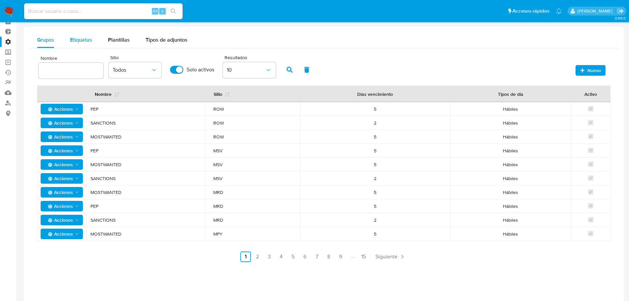
click at [83, 39] on span "Etiquetas" at bounding box center [81, 40] width 22 height 8
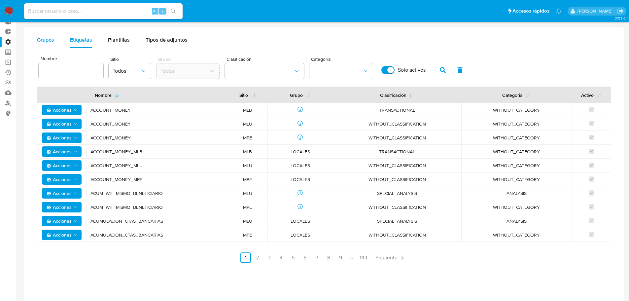
click at [55, 41] on button "Grupos" at bounding box center [45, 40] width 33 height 16
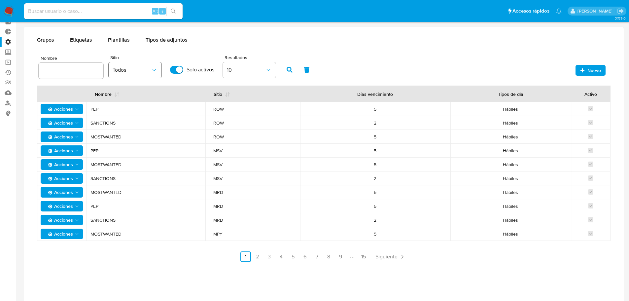
click at [157, 72] on button "Todos" at bounding box center [135, 70] width 53 height 16
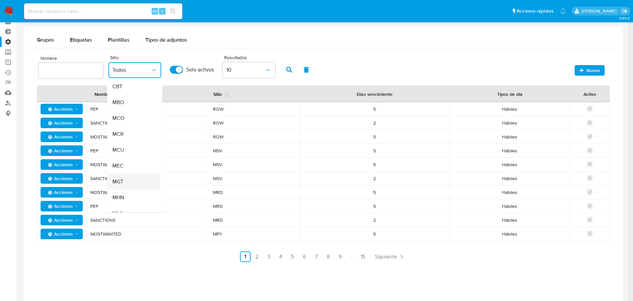
scroll to position [66, 0]
click at [141, 195] on div "MLB" at bounding box center [132, 196] width 38 height 16
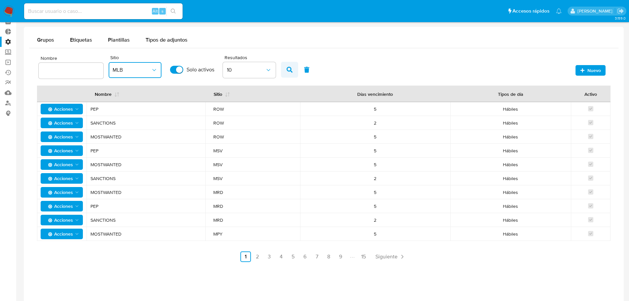
click at [287, 70] on icon "button" at bounding box center [289, 70] width 6 height 6
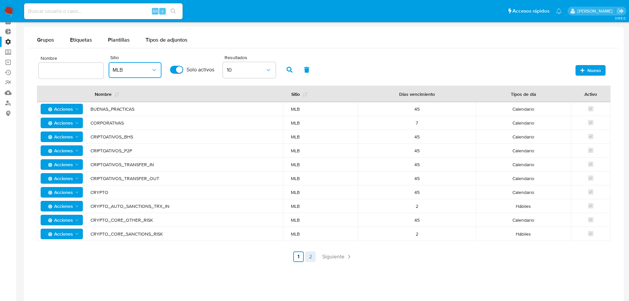
click at [310, 258] on link "2" at bounding box center [310, 256] width 11 height 11
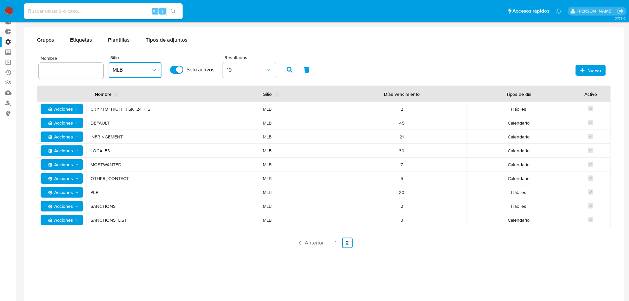
drag, startPoint x: 400, startPoint y: 121, endPoint x: 409, endPoint y: 121, distance: 9.6
click at [409, 121] on div "45" at bounding box center [401, 123] width 114 height 6
click at [455, 127] on td "45" at bounding box center [402, 123] width 130 height 14
click at [142, 64] on button "MLB" at bounding box center [135, 70] width 53 height 16
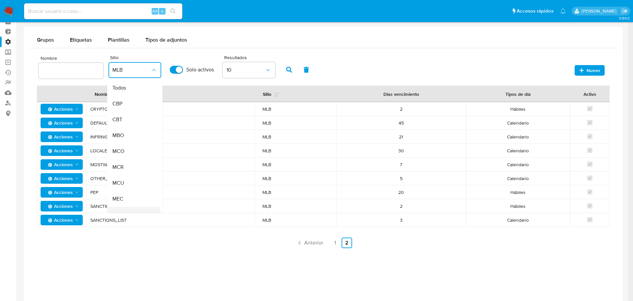
scroll to position [116, 0]
click at [130, 123] on div "MLA" at bounding box center [132, 130] width 38 height 16
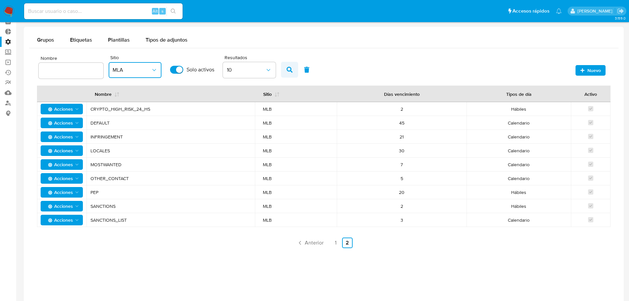
click at [284, 73] on button "button" at bounding box center [289, 70] width 17 height 16
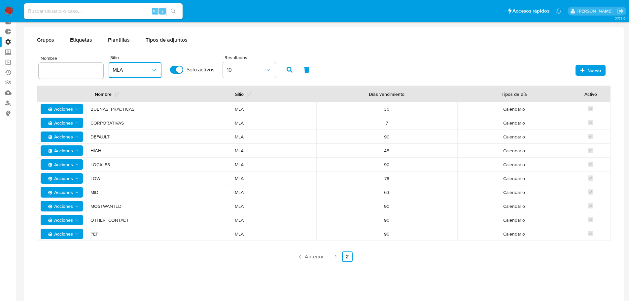
click at [153, 70] on icon "button" at bounding box center [154, 70] width 7 height 7
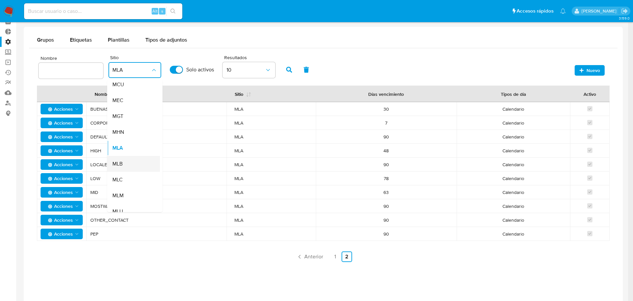
scroll to position [133, 0]
click at [135, 173] on div "MLU" at bounding box center [132, 176] width 38 height 16
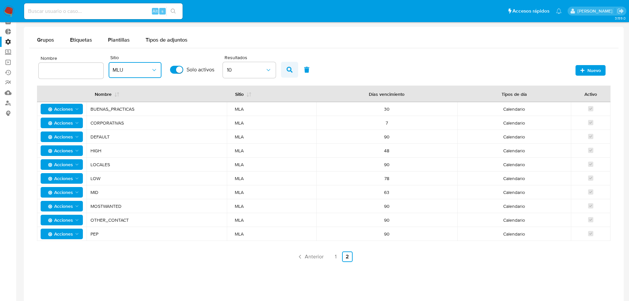
click at [286, 71] on icon "button" at bounding box center [289, 70] width 6 height 6
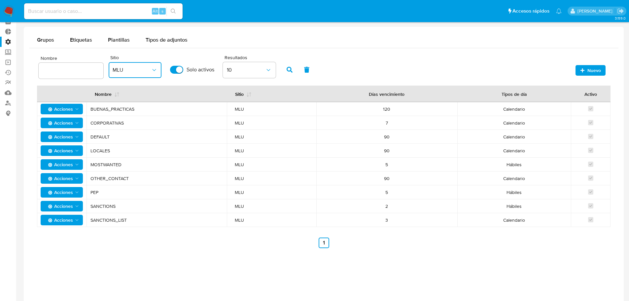
drag, startPoint x: 384, startPoint y: 137, endPoint x: 400, endPoint y: 139, distance: 16.2
click at [400, 139] on div "90" at bounding box center [386, 137] width 125 height 6
click at [396, 131] on td "90" at bounding box center [386, 137] width 141 height 14
click at [94, 40] on button "Etiquetas" at bounding box center [81, 40] width 38 height 16
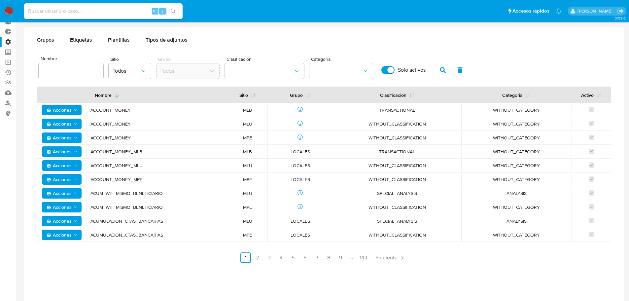
click at [121, 280] on div "Grupos Etiquetas Plantillas Tipos de adjuntos Nombre Sitio Todos Grupo Todos Cl…" at bounding box center [323, 177] width 599 height 301
click at [44, 43] on span "Grupos" at bounding box center [45, 40] width 17 height 8
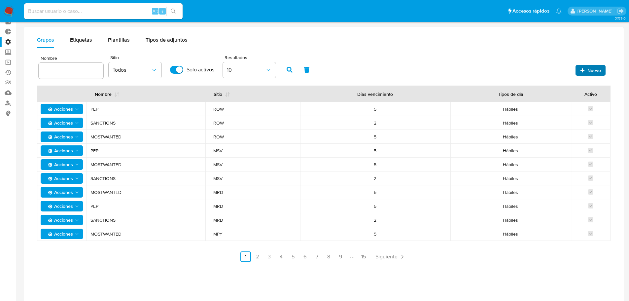
click at [582, 70] on icon "button" at bounding box center [582, 70] width 4 height 4
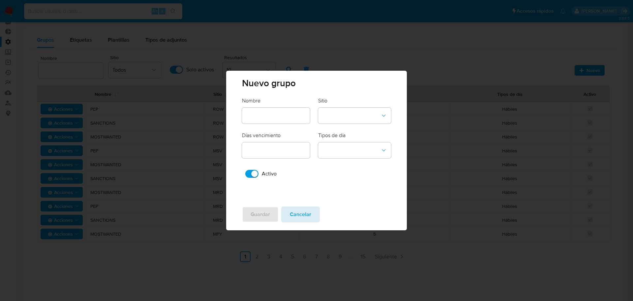
click at [307, 213] on span "Cancelar" at bounding box center [300, 214] width 21 height 15
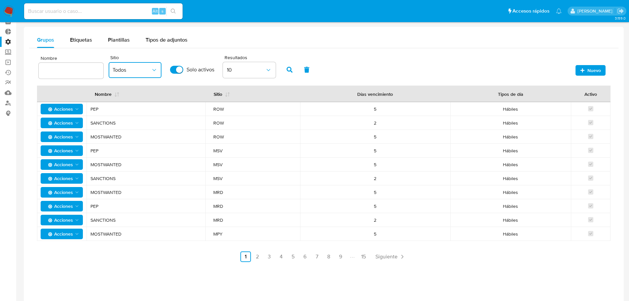
drag, startPoint x: 141, startPoint y: 66, endPoint x: 141, endPoint y: 76, distance: 10.6
click at [141, 66] on button "Todos" at bounding box center [135, 70] width 53 height 16
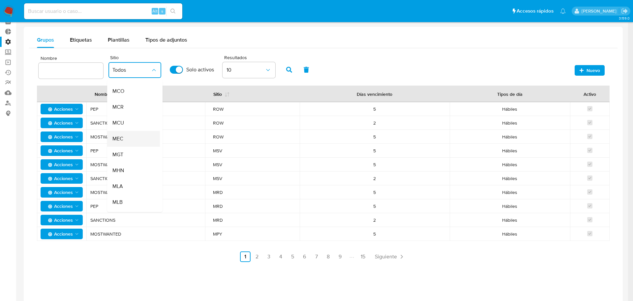
scroll to position [99, 0]
click at [134, 165] on div "MLB" at bounding box center [132, 163] width 38 height 16
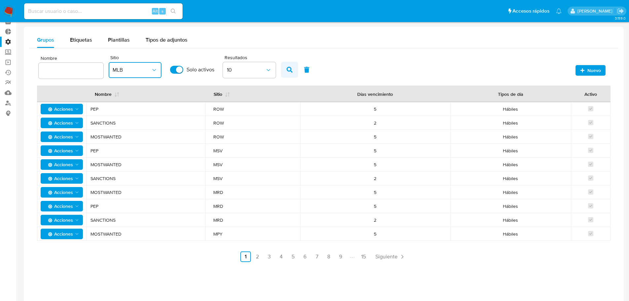
click at [286, 73] on button "button" at bounding box center [289, 70] width 17 height 16
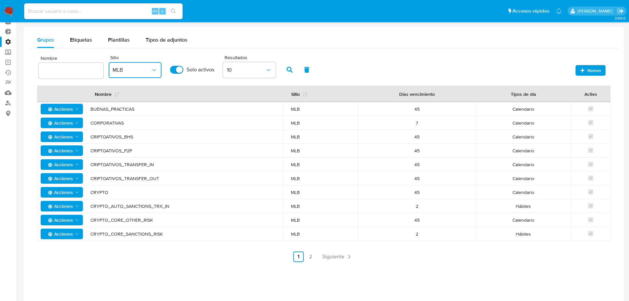
click at [312, 256] on link "2" at bounding box center [310, 256] width 11 height 11
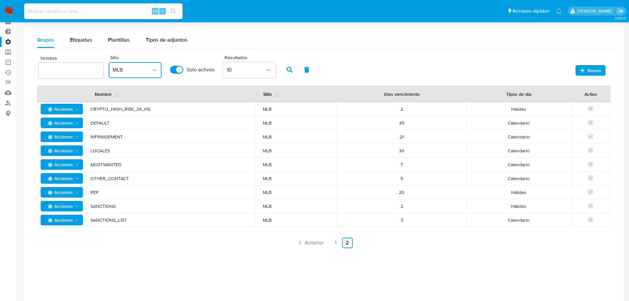
click at [96, 122] on span "DEFAULT" at bounding box center [170, 123] width 160 height 6
drag, startPoint x: 150, startPoint y: 224, endPoint x: 145, endPoint y: 195, distance: 29.1
click at [150, 224] on td "SANCTIONS_LIST" at bounding box center [170, 220] width 168 height 14
click at [595, 75] on span "Nuevo" at bounding box center [594, 70] width 14 height 11
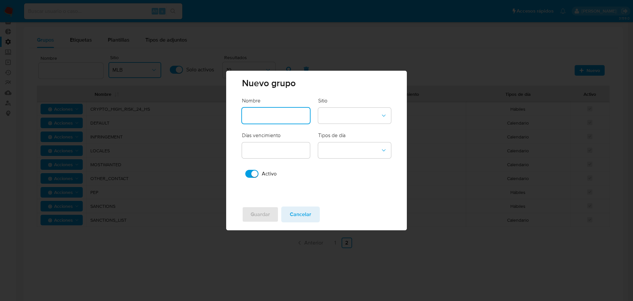
click at [268, 112] on input "text" at bounding box center [276, 115] width 68 height 9
type input "DEFAULT"
click at [353, 118] on button "site-dropdown" at bounding box center [354, 116] width 73 height 16
click at [355, 132] on div "CBT" at bounding box center [352, 131] width 61 height 16
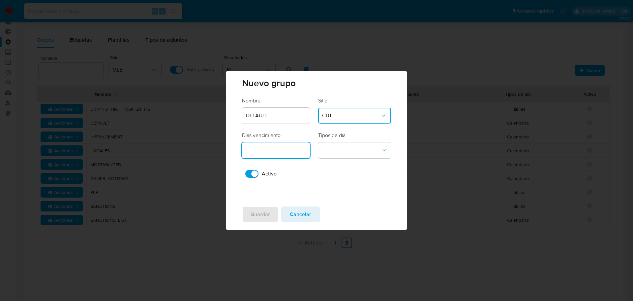
click at [289, 150] on input "number" at bounding box center [276, 150] width 68 height 9
type input "30"
click at [370, 159] on form "Nombre DEFAULT Sitio CBT Días vencimiento 30 Campo de texto valido Tipos de día…" at bounding box center [316, 138] width 149 height 83
click at [374, 153] on button "business-days-dropdown" at bounding box center [354, 150] width 73 height 16
click at [339, 163] on span "Calendario" at bounding box center [334, 165] width 25 height 7
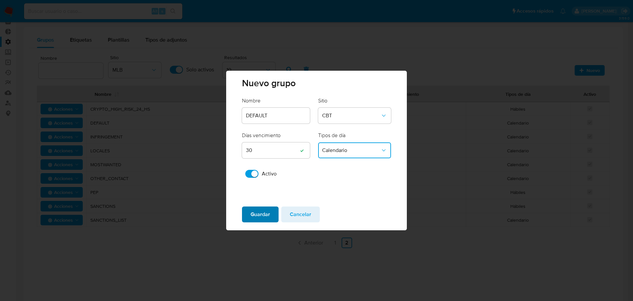
click at [266, 212] on span "Guardar" at bounding box center [260, 214] width 19 height 15
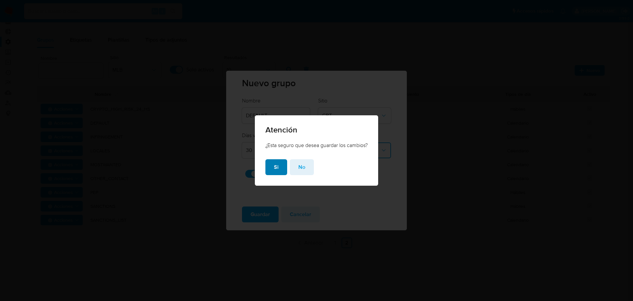
click at [275, 166] on span "Si" at bounding box center [276, 167] width 5 height 15
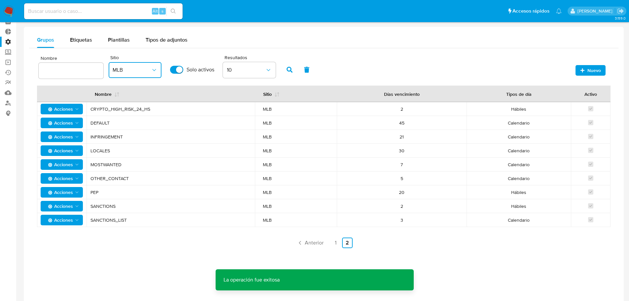
click at [151, 76] on button "MLB" at bounding box center [135, 70] width 53 height 16
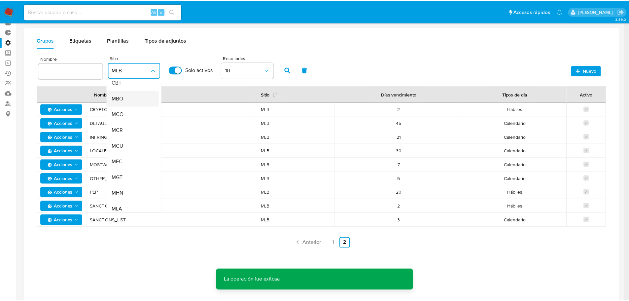
scroll to position [0, 0]
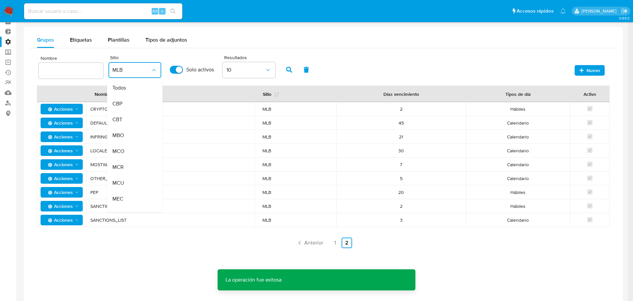
drag, startPoint x: 133, startPoint y: 122, endPoint x: 329, endPoint y: 71, distance: 203.0
click at [133, 121] on div "CBT" at bounding box center [132, 120] width 38 height 16
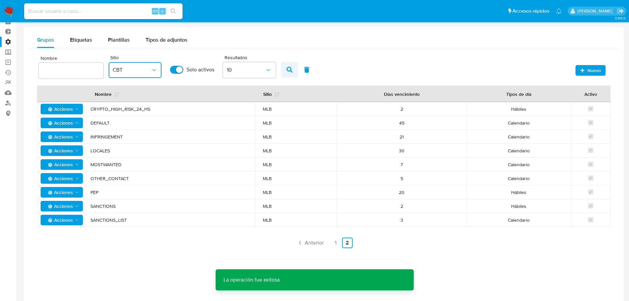
click at [289, 72] on icon "button" at bounding box center [289, 70] width 6 height 6
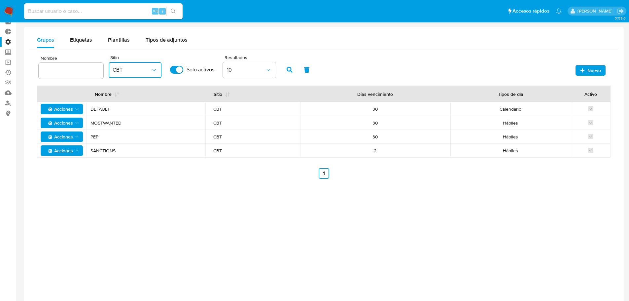
drag, startPoint x: 93, startPoint y: 103, endPoint x: 100, endPoint y: 105, distance: 7.4
click at [100, 105] on td "DEFAULT" at bounding box center [145, 109] width 119 height 14
click at [109, 116] on td "MOSTWANTED" at bounding box center [145, 123] width 119 height 14
click at [85, 39] on span "Etiquetas" at bounding box center [81, 40] width 22 height 8
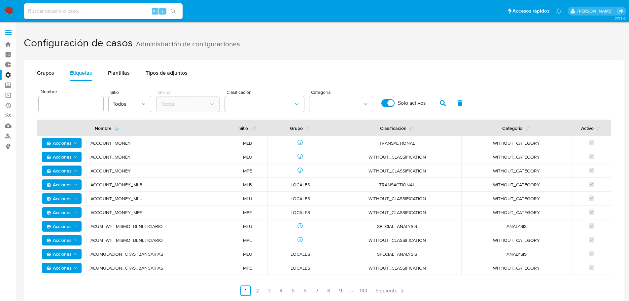
click at [8, 37] on label at bounding box center [8, 32] width 16 height 14
click at [0, 0] on input "checkbox" at bounding box center [0, 0] width 0 height 0
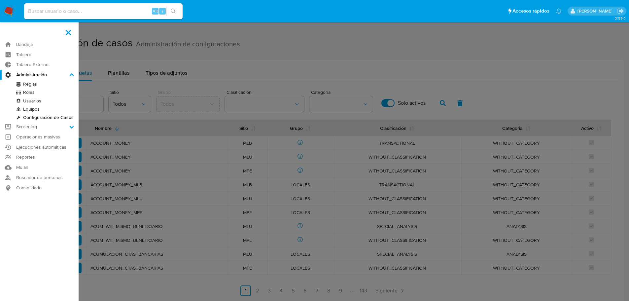
click at [34, 101] on link "Usuarios" at bounding box center [39, 101] width 79 height 8
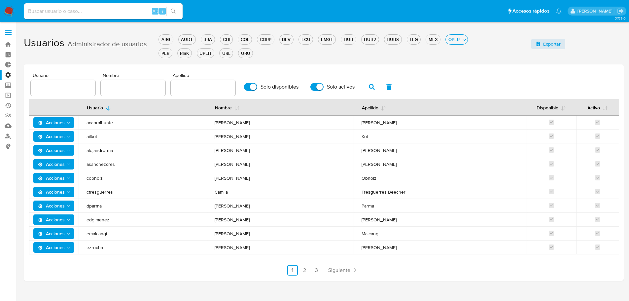
click at [4, 74] on label "Administración" at bounding box center [39, 75] width 79 height 10
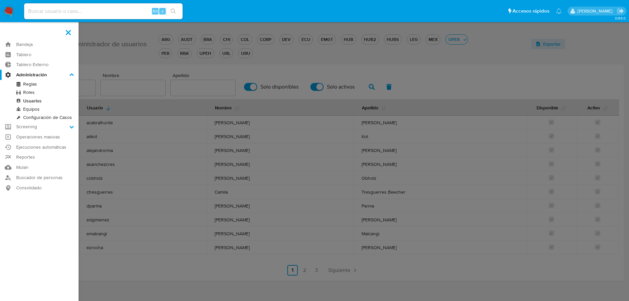
click at [0, 0] on input "Administración" at bounding box center [0, 0] width 0 height 0
click at [37, 110] on link "Equipos" at bounding box center [39, 109] width 79 height 8
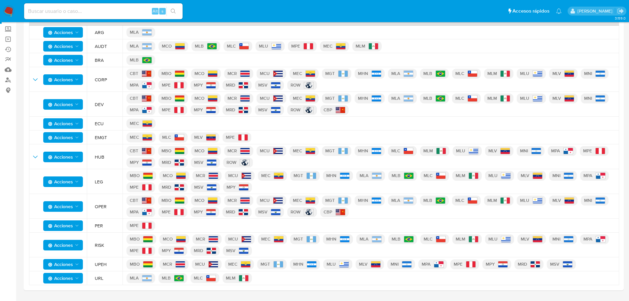
scroll to position [41, 0]
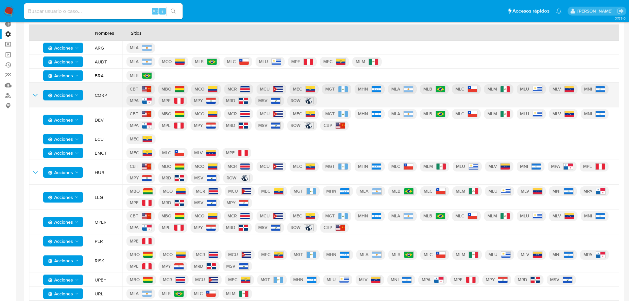
click at [37, 94] on icon "expand-team" at bounding box center [35, 95] width 8 height 8
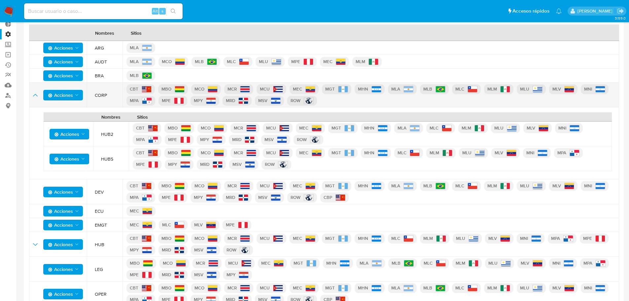
click at [132, 89] on p "CBT" at bounding box center [140, 89] width 28 height 10
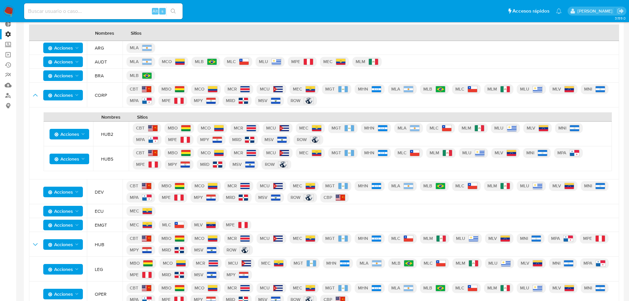
click at [355, 108] on td "Nombres Sitios Acciones HUB2 CBT MBO MCO MCR MCU MEC MGT MHN MLA MLC MLM MLU ML…" at bounding box center [324, 143] width 590 height 72
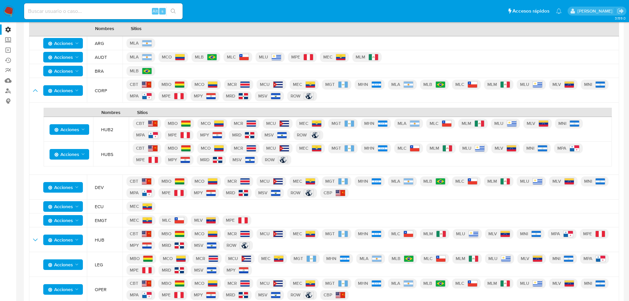
scroll to position [107, 0]
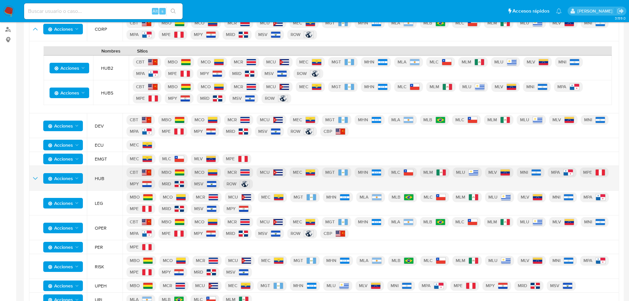
click at [35, 180] on icon "expand-team" at bounding box center [35, 178] width 8 height 8
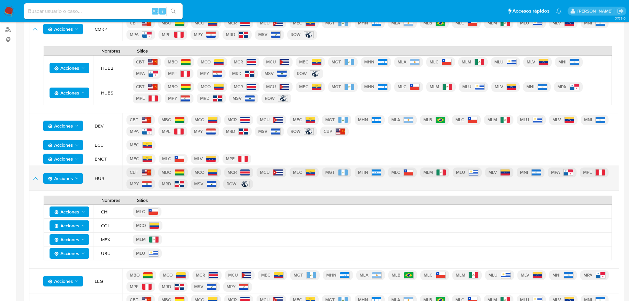
click at [35, 180] on icon "expand-team" at bounding box center [35, 178] width 8 height 8
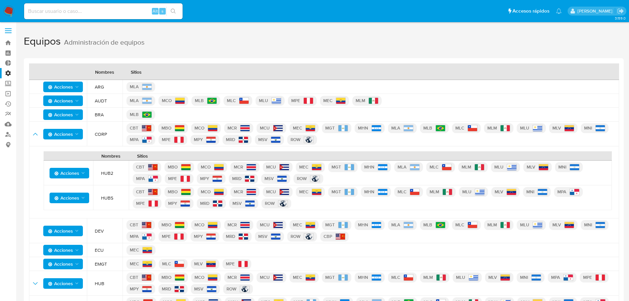
scroll to position [0, 0]
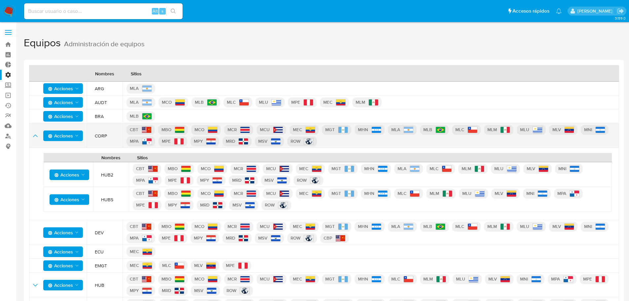
click at [32, 138] on icon "expand-team" at bounding box center [35, 136] width 8 height 8
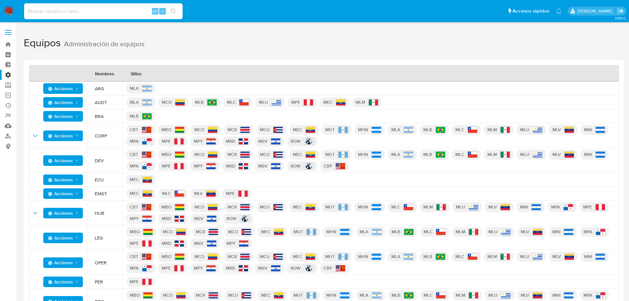
click at [120, 8] on input at bounding box center [103, 11] width 158 height 9
type input "alansc_92@hotmail.com"
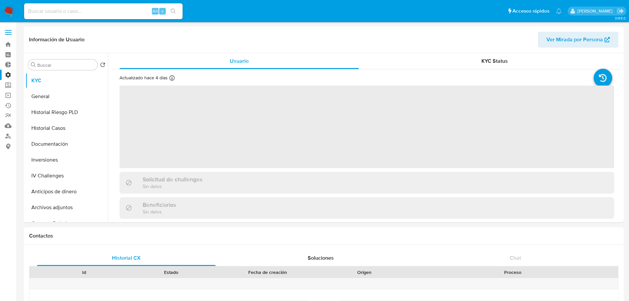
select select "10"
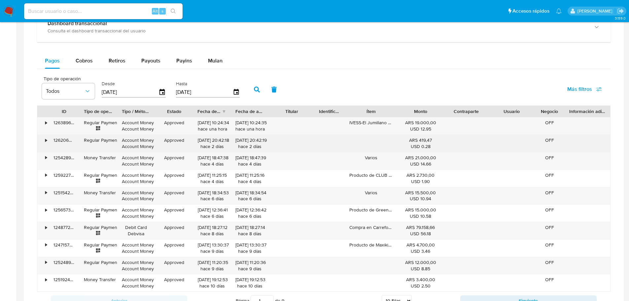
scroll to position [330, 0]
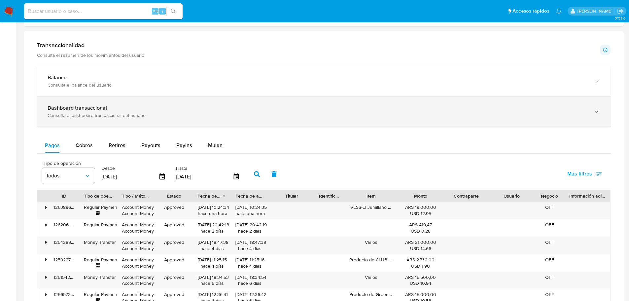
drag, startPoint x: 94, startPoint y: 113, endPoint x: 90, endPoint y: 120, distance: 7.7
click at [94, 113] on div "Consulta el dashboard transaccional del usuario" at bounding box center [317, 115] width 539 height 6
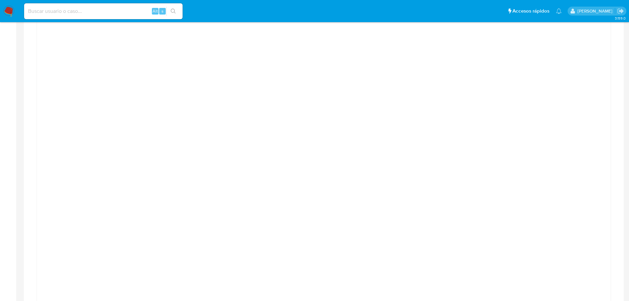
scroll to position [429, 0]
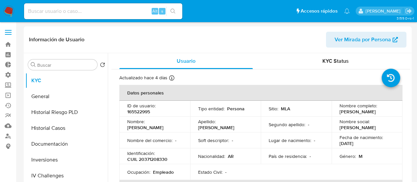
select select "10"
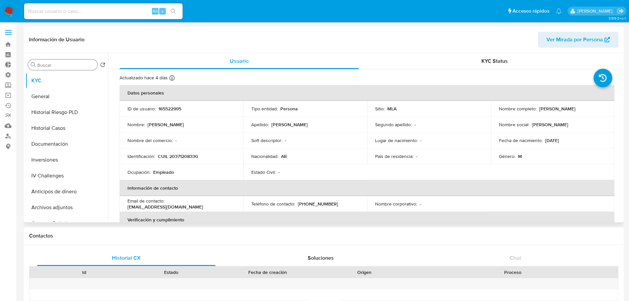
click at [62, 64] on input "Buscar" at bounding box center [65, 65] width 57 height 6
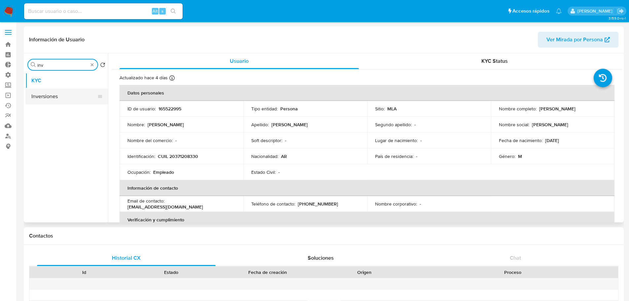
type input "inv"
click at [63, 96] on button "Inversiones" at bounding box center [63, 96] width 77 height 16
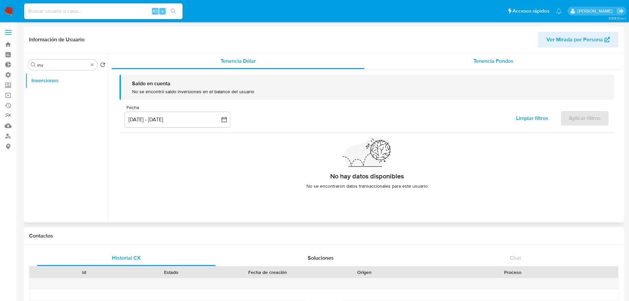
click at [417, 61] on span "Tenencia Fondos" at bounding box center [493, 61] width 40 height 8
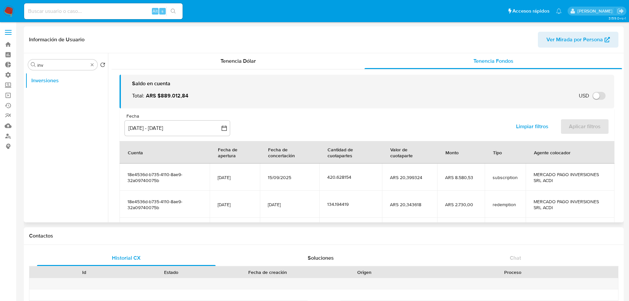
drag, startPoint x: 167, startPoint y: 181, endPoint x: 123, endPoint y: 174, distance: 44.2
click at [123, 174] on td "18e4536d-b735-4110-8ae9-32a09740075b" at bounding box center [164, 176] width 90 height 27
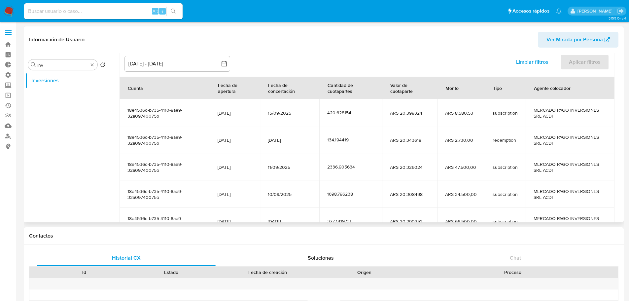
scroll to position [66, 0]
click at [330, 161] on td "2336.905634" at bounding box center [350, 164] width 62 height 27
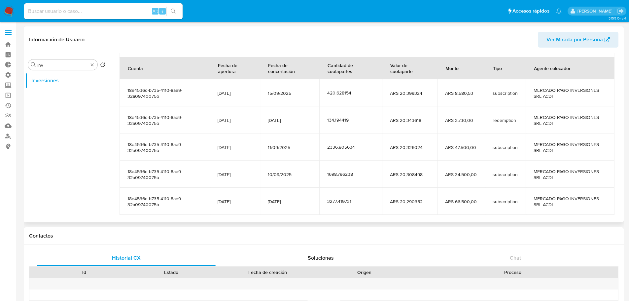
scroll to position [84, 0]
drag, startPoint x: 459, startPoint y: 145, endPoint x: 463, endPoint y: 145, distance: 4.3
click at [417, 145] on span "ARS 47.500,00" at bounding box center [461, 148] width 32 height 6
click at [417, 146] on span "ARS 47.500,00" at bounding box center [461, 148] width 32 height 6
click at [417, 148] on span "subscription" at bounding box center [504, 148] width 25 height 6
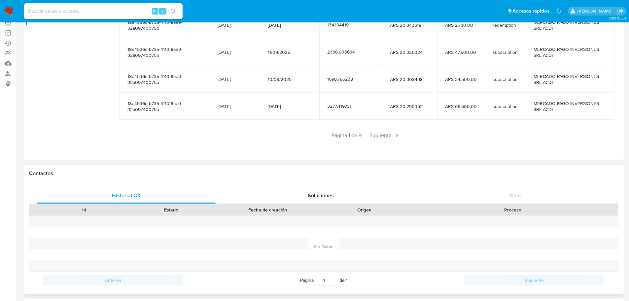
scroll to position [66, 0]
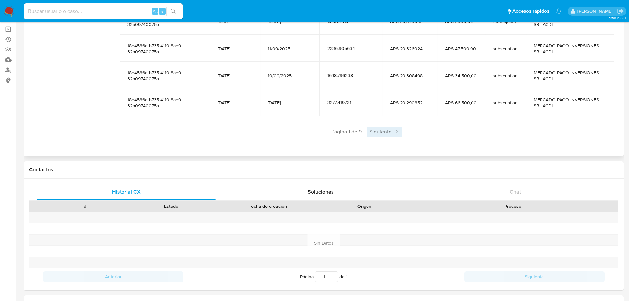
click at [378, 133] on span "Siguiente" at bounding box center [385, 131] width 36 height 11
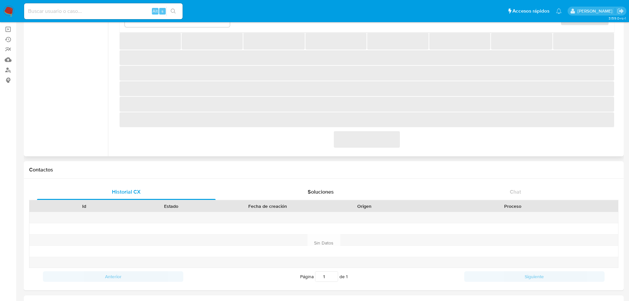
scroll to position [117, 0]
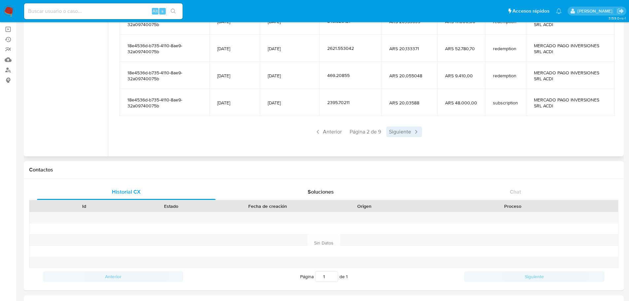
click at [386, 136] on div "Anterior Página 2 de 9 Siguiente" at bounding box center [366, 131] width 494 height 11
click at [388, 135] on span "Siguiente" at bounding box center [404, 131] width 36 height 11
click at [400, 133] on span "Siguiente" at bounding box center [404, 131] width 36 height 11
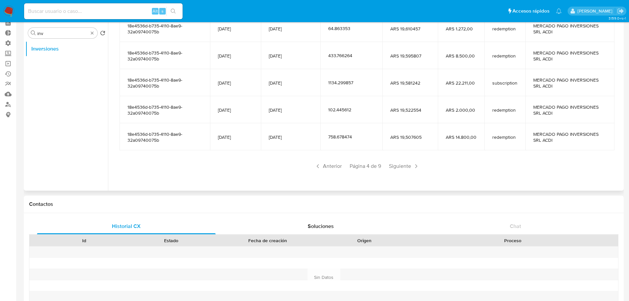
scroll to position [9, 0]
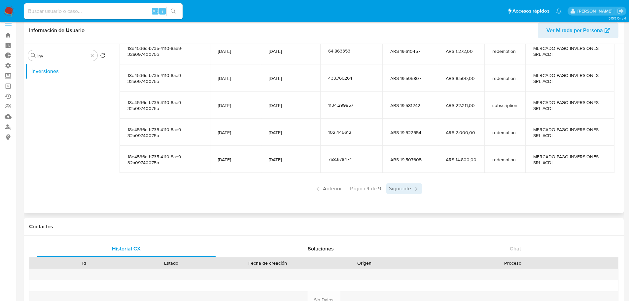
click at [399, 181] on span "Siguiente" at bounding box center [404, 188] width 36 height 11
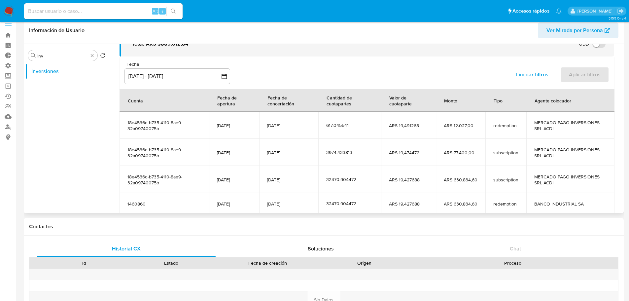
scroll to position [105, 0]
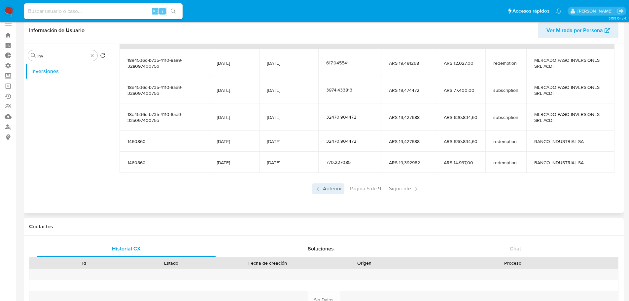
click at [328, 181] on span "Anterior" at bounding box center [328, 188] width 32 height 11
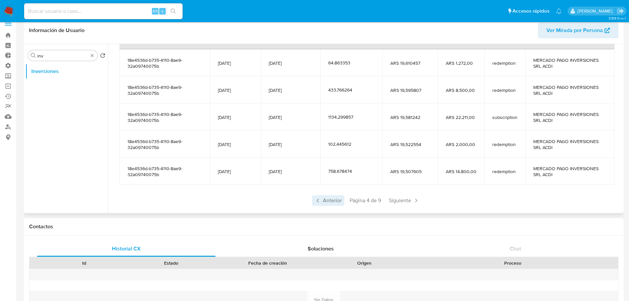
click at [335, 181] on span "Anterior" at bounding box center [328, 200] width 32 height 11
click at [336, 181] on span "Anterior" at bounding box center [328, 200] width 32 height 11
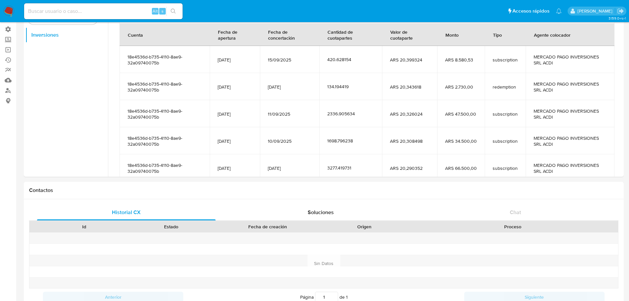
scroll to position [60, 0]
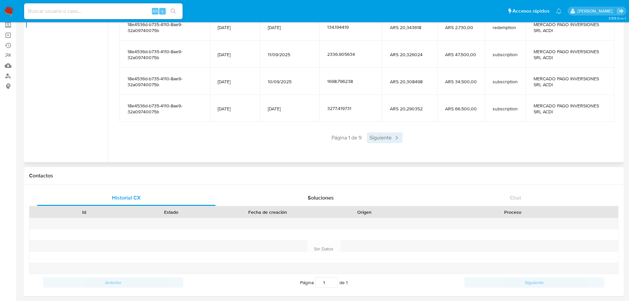
click at [370, 139] on span "Siguiente" at bounding box center [385, 137] width 36 height 11
click at [393, 143] on div "Saldo en cuenta Total : ARS $889.012,84 USD Cambiar entre moneda local y USD Fe…" at bounding box center [367, 25] width 510 height 266
click at [395, 140] on span "Siguiente" at bounding box center [404, 137] width 36 height 11
click at [401, 143] on span "Siguiente" at bounding box center [404, 137] width 36 height 11
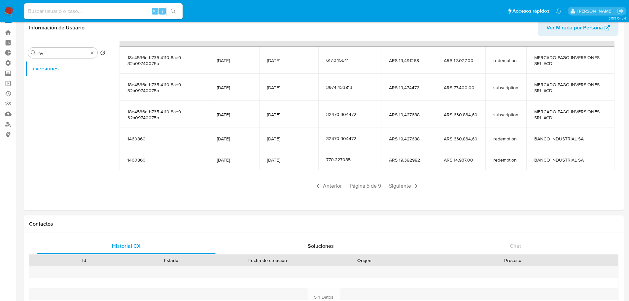
scroll to position [4, 0]
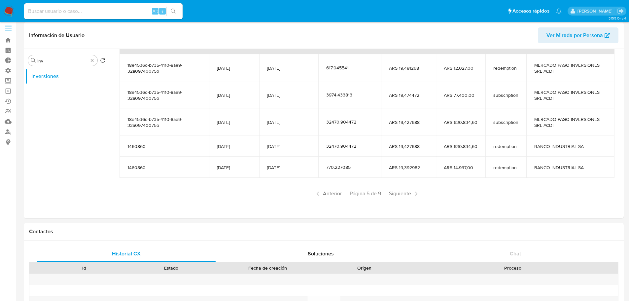
drag, startPoint x: 151, startPoint y: 147, endPoint x: 124, endPoint y: 148, distance: 27.4
click at [124, 148] on td "1460860" at bounding box center [163, 145] width 89 height 21
drag, startPoint x: 217, startPoint y: 145, endPoint x: 247, endPoint y: 145, distance: 30.0
click at [247, 145] on span "10/09/2019" at bounding box center [234, 146] width 34 height 6
drag, startPoint x: 268, startPoint y: 145, endPoint x: 307, endPoint y: 145, distance: 38.9
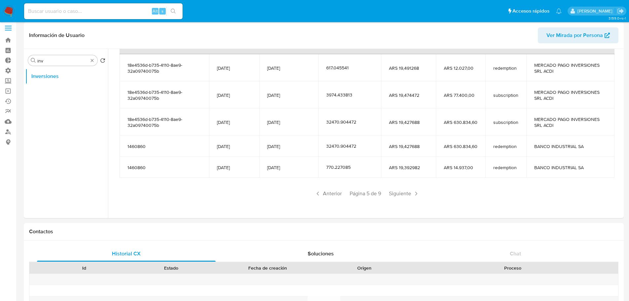
click at [307, 145] on span "25/07/2025" at bounding box center [288, 146] width 43 height 6
click at [306, 145] on span "25/07/2025" at bounding box center [288, 146] width 43 height 6
drag, startPoint x: 139, startPoint y: 150, endPoint x: 137, endPoint y: 147, distance: 3.8
click at [138, 150] on td "1460860" at bounding box center [163, 145] width 89 height 21
click at [137, 147] on span "1460860" at bounding box center [164, 146] width 74 height 6
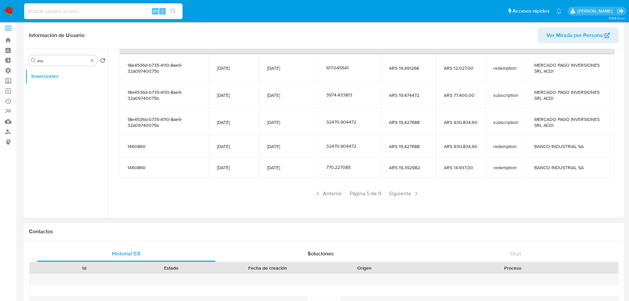
click at [137, 147] on span "1460860" at bounding box center [164, 146] width 74 height 6
click at [283, 170] on span "23/07/2025" at bounding box center [288, 167] width 43 height 6
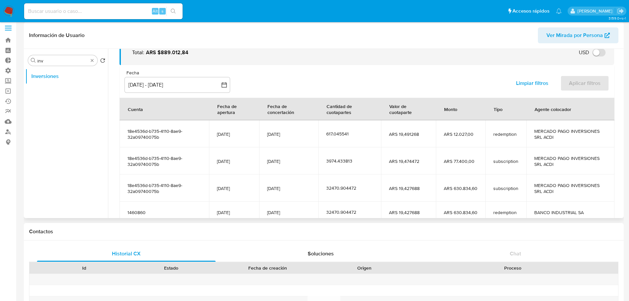
scroll to position [72, 0]
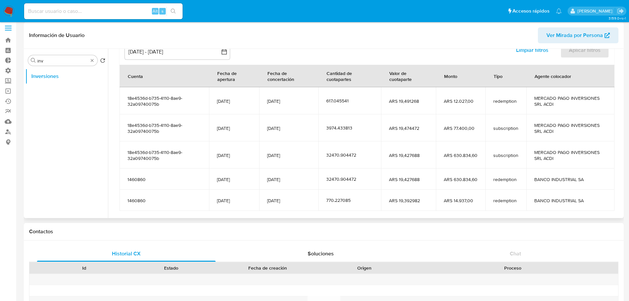
click at [130, 180] on span "1460860" at bounding box center [164, 179] width 74 height 6
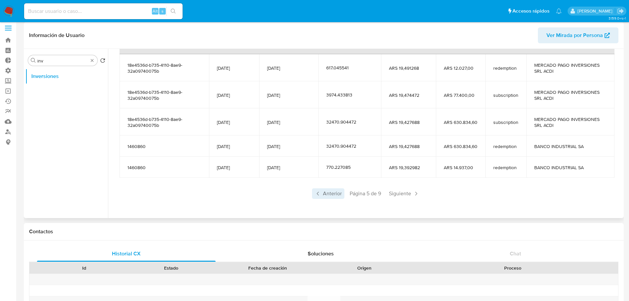
click at [333, 181] on span "Anterior" at bounding box center [328, 193] width 32 height 11
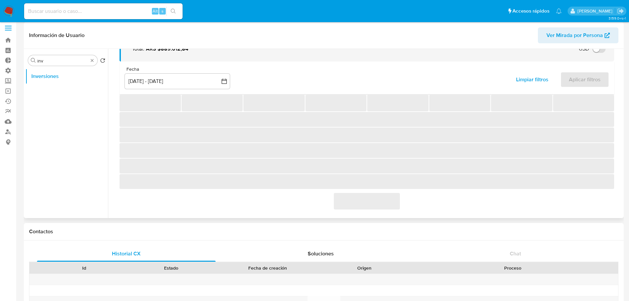
scroll to position [105, 0]
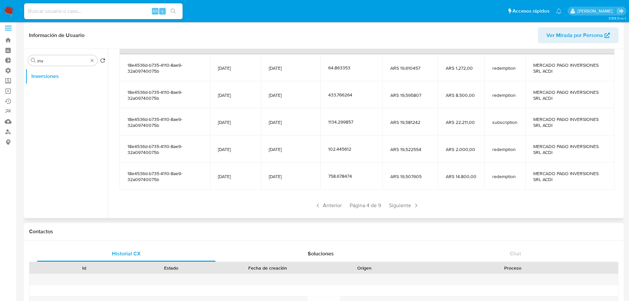
drag, startPoint x: 167, startPoint y: 131, endPoint x: 124, endPoint y: 121, distance: 43.9
click at [124, 121] on td "18e4536d-b735-4110-8ae9-32a09740075b" at bounding box center [164, 121] width 90 height 27
click at [402, 181] on span "Siguiente" at bounding box center [404, 205] width 36 height 11
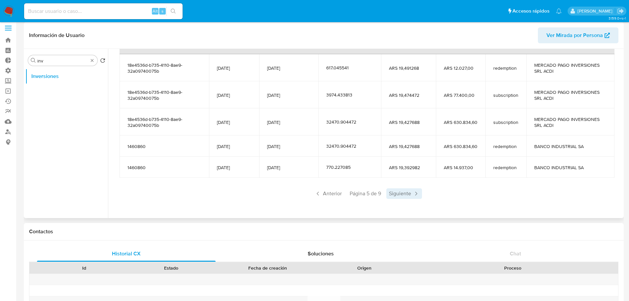
click at [403, 181] on span "Siguiente" at bounding box center [404, 193] width 36 height 11
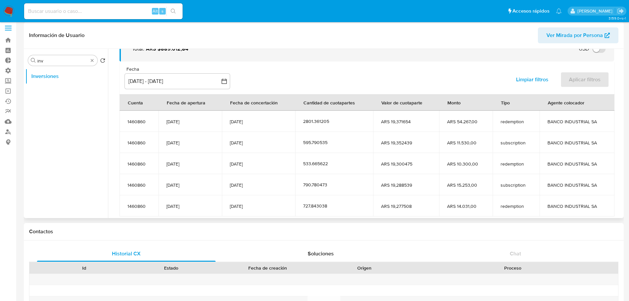
scroll to position [81, 0]
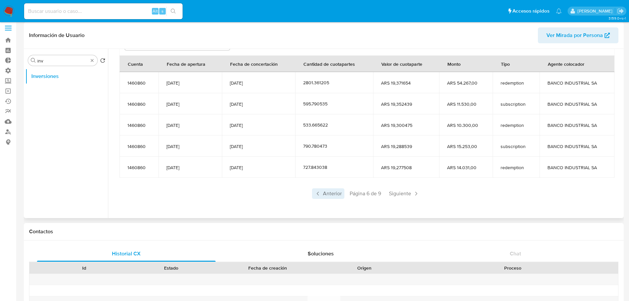
click at [330, 181] on span "Anterior" at bounding box center [328, 193] width 32 height 11
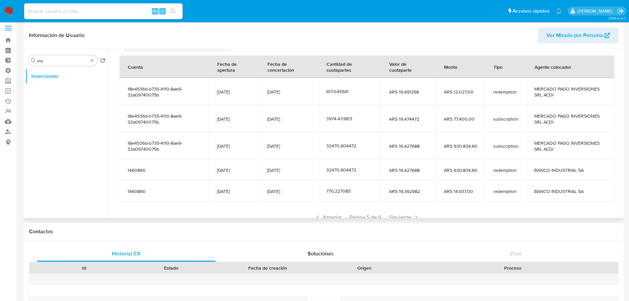
drag, startPoint x: 269, startPoint y: 145, endPoint x: 300, endPoint y: 143, distance: 30.5
click at [300, 143] on td "25/07/2025" at bounding box center [288, 145] width 59 height 27
click at [301, 149] on td "25/07/2025" at bounding box center [288, 145] width 59 height 27
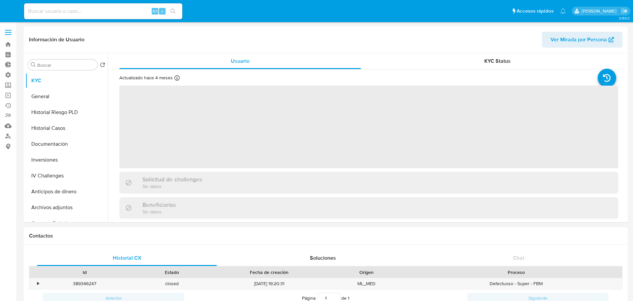
select select "10"
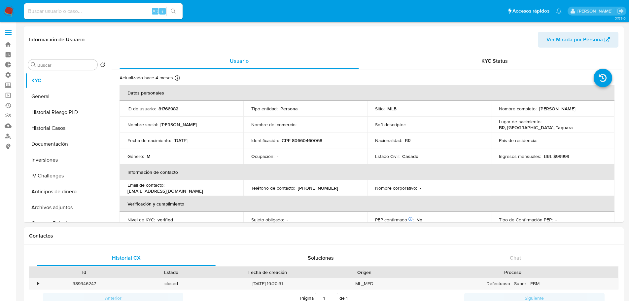
select select "10"
